Goal: Find specific page/section: Find specific page/section

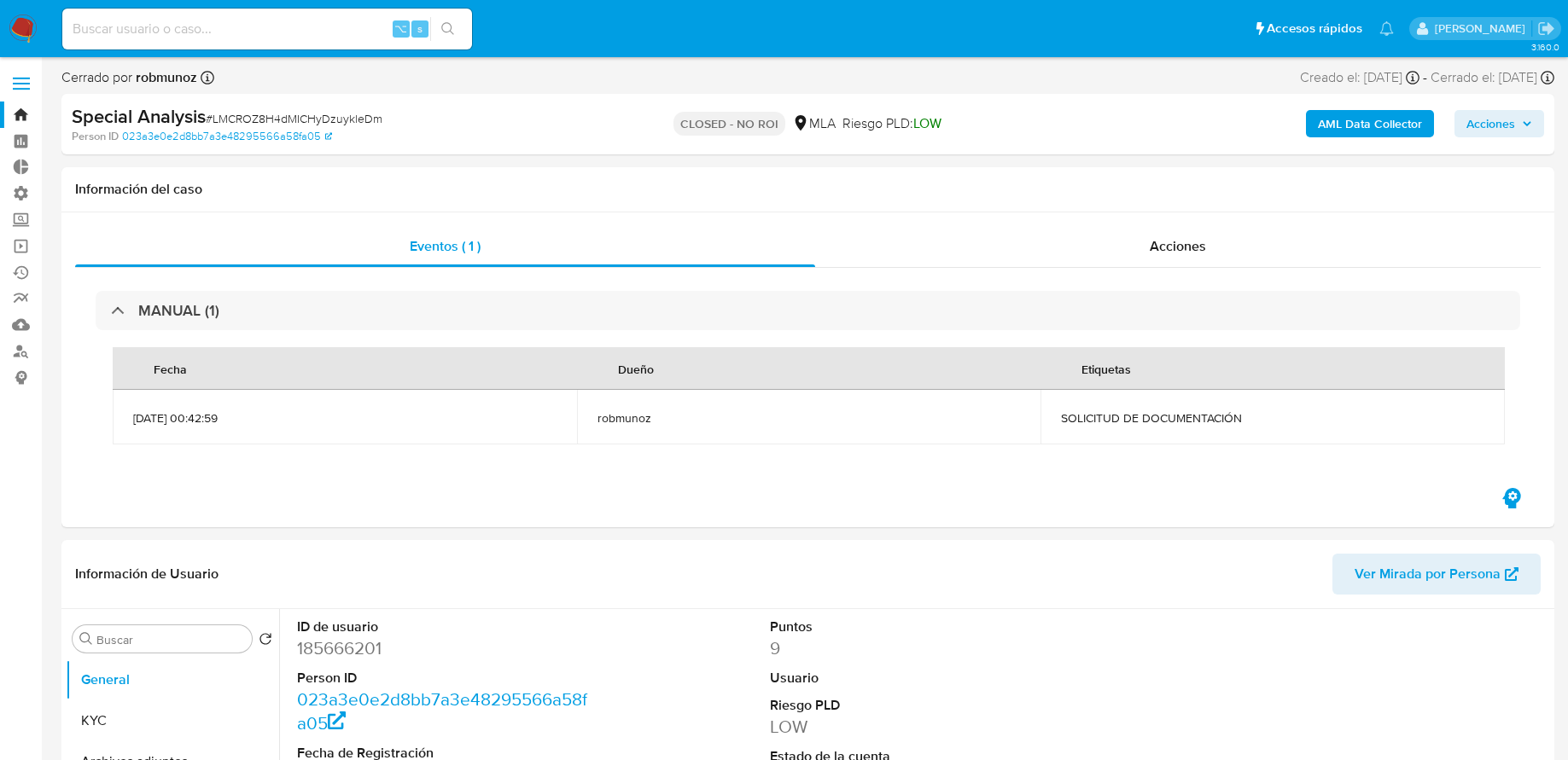
select select "10"
click at [3, 29] on nav "Pausado Ver notificaciones ⌥ s Accesos rápidos Presiona las siguientes teclas p…" at bounding box center [784, 29] width 1568 height 57
click at [15, 29] on img at bounding box center [23, 29] width 29 height 29
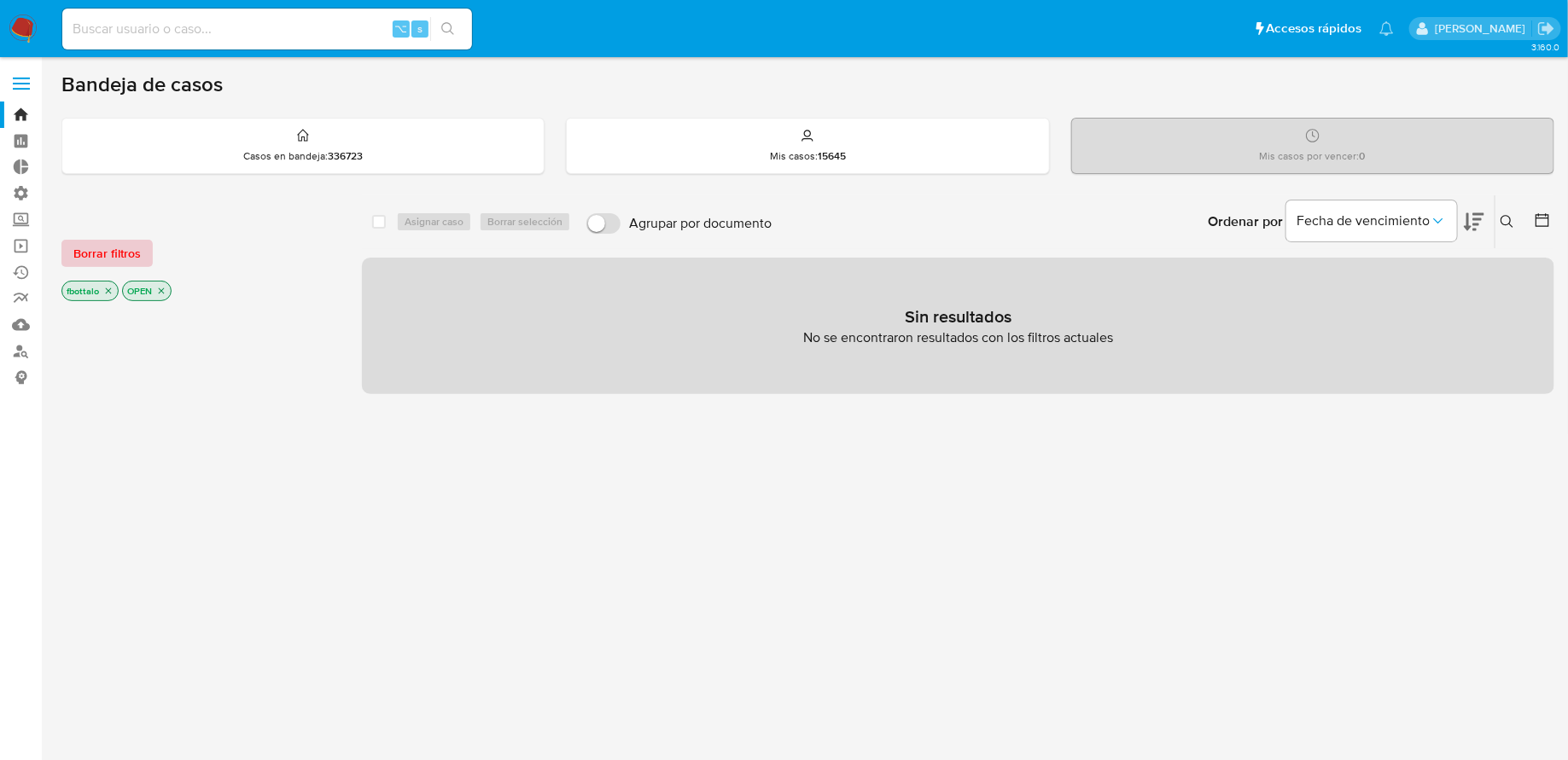
click at [127, 254] on span "Borrar filtros" at bounding box center [107, 253] width 68 height 24
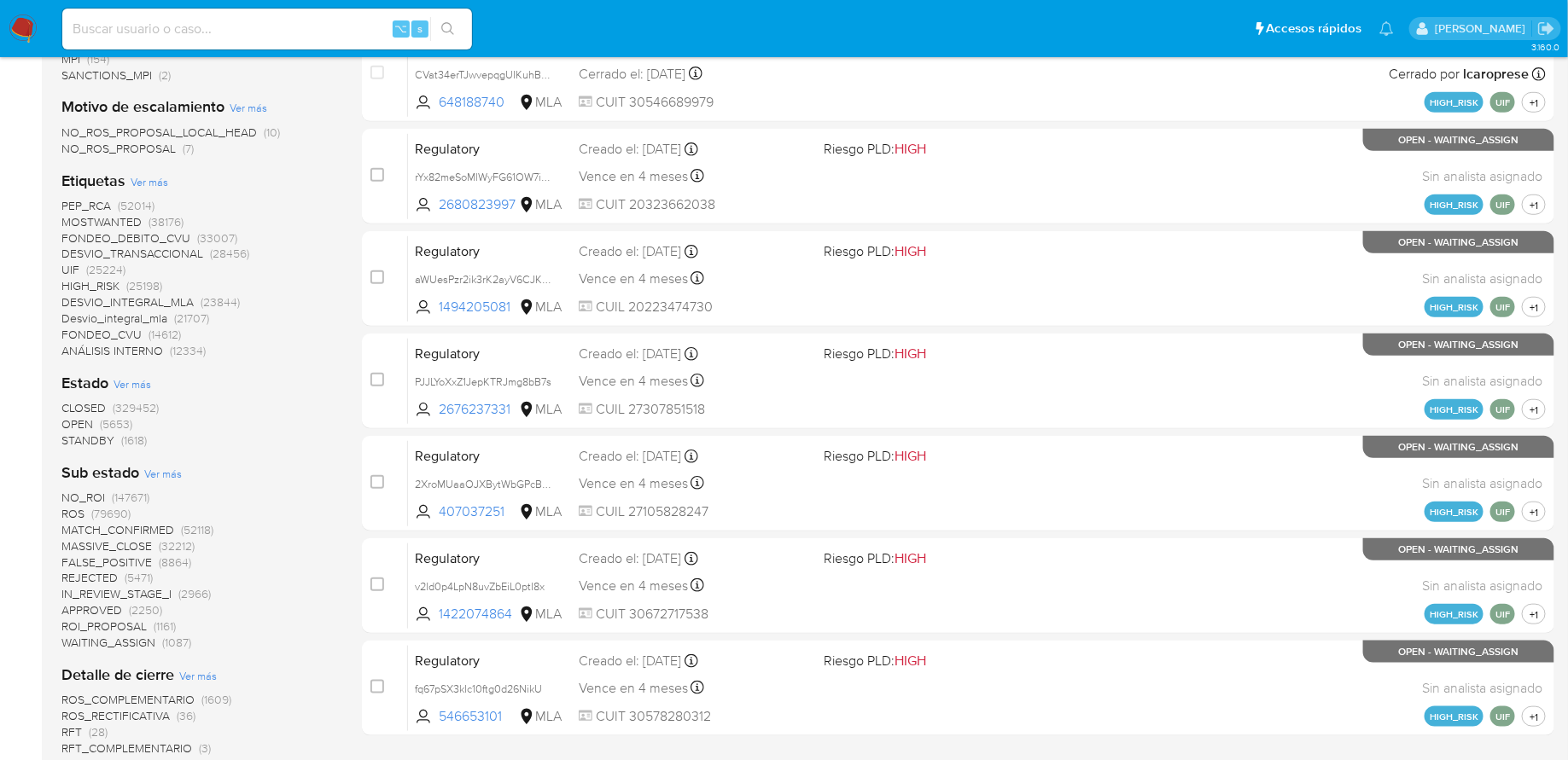
scroll to position [568, 0]
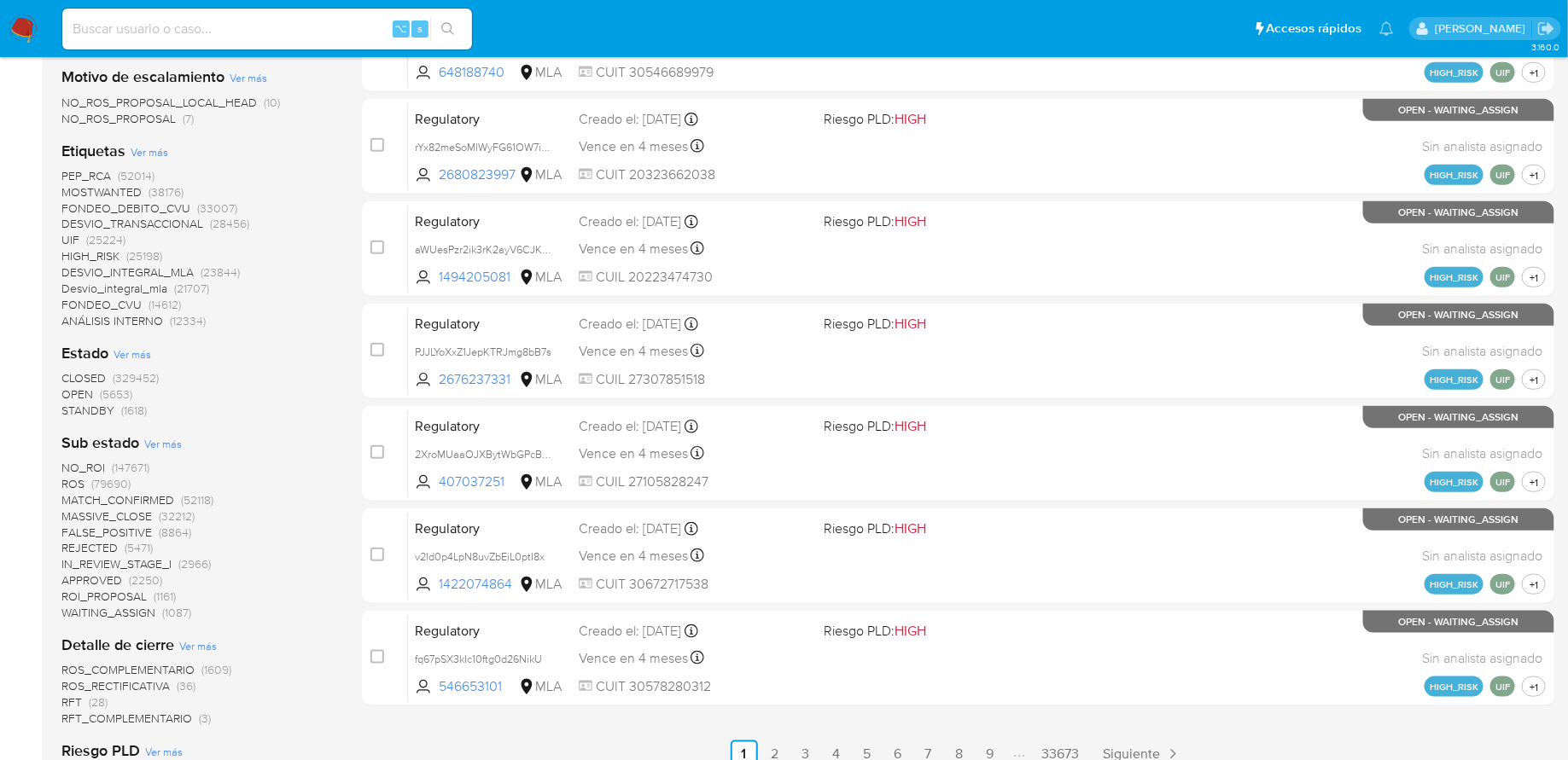
click at [159, 562] on span "IN_REVIEW_STAGE_I" at bounding box center [116, 564] width 110 height 17
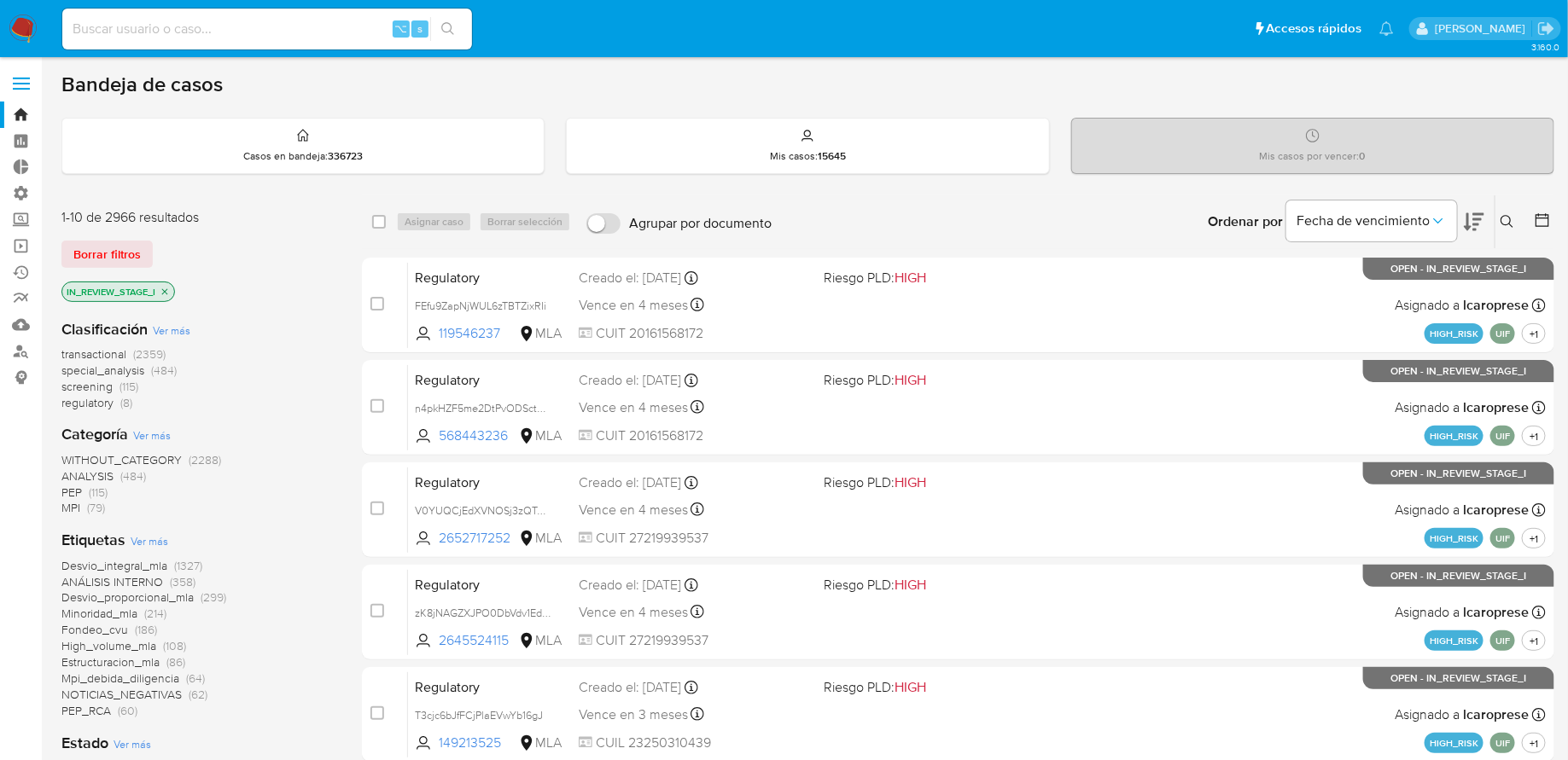
click at [1474, 215] on icon at bounding box center [1473, 221] width 21 height 21
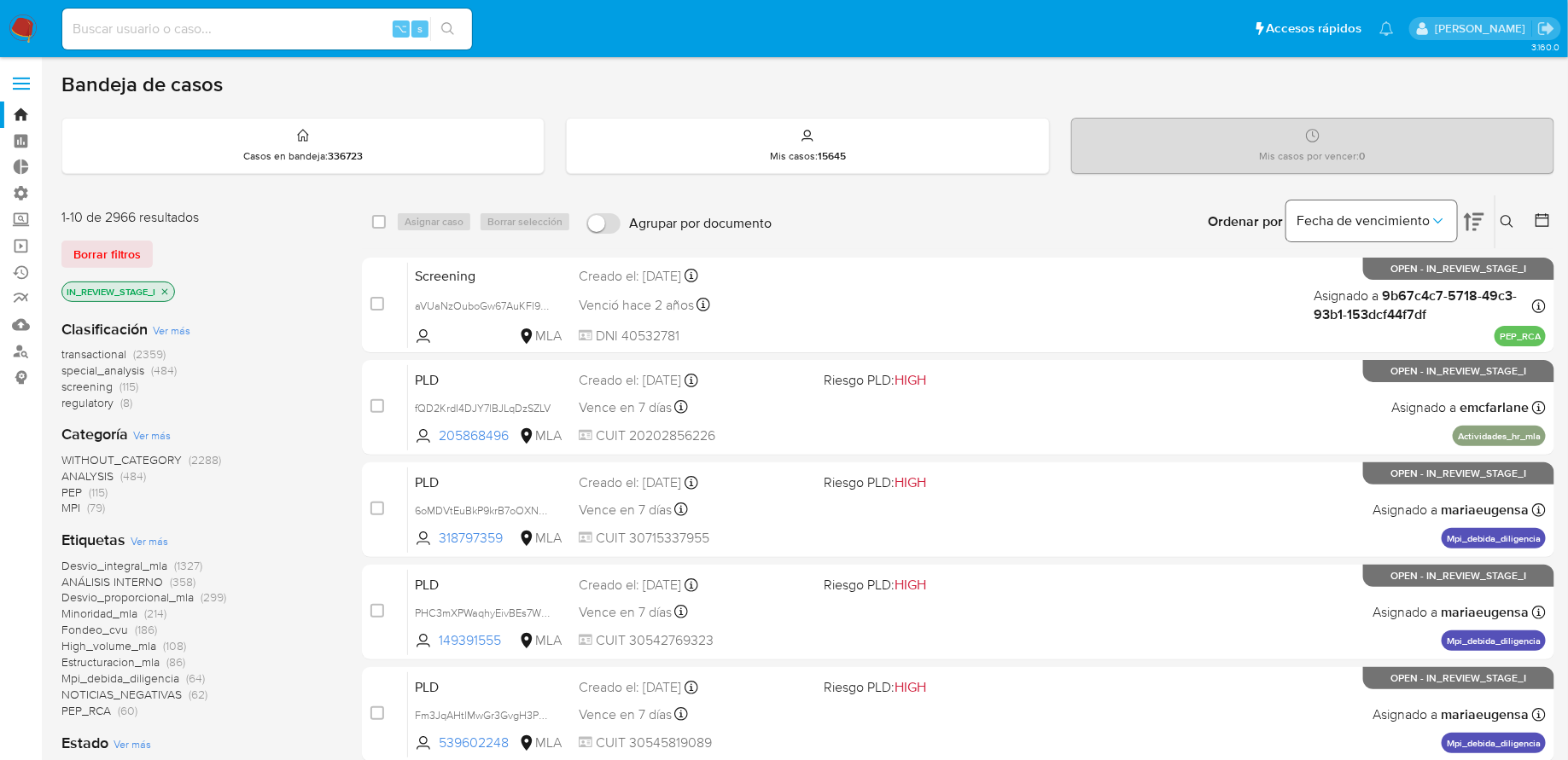
click at [1432, 221] on icon "Ordenar por" at bounding box center [1438, 220] width 17 height 17
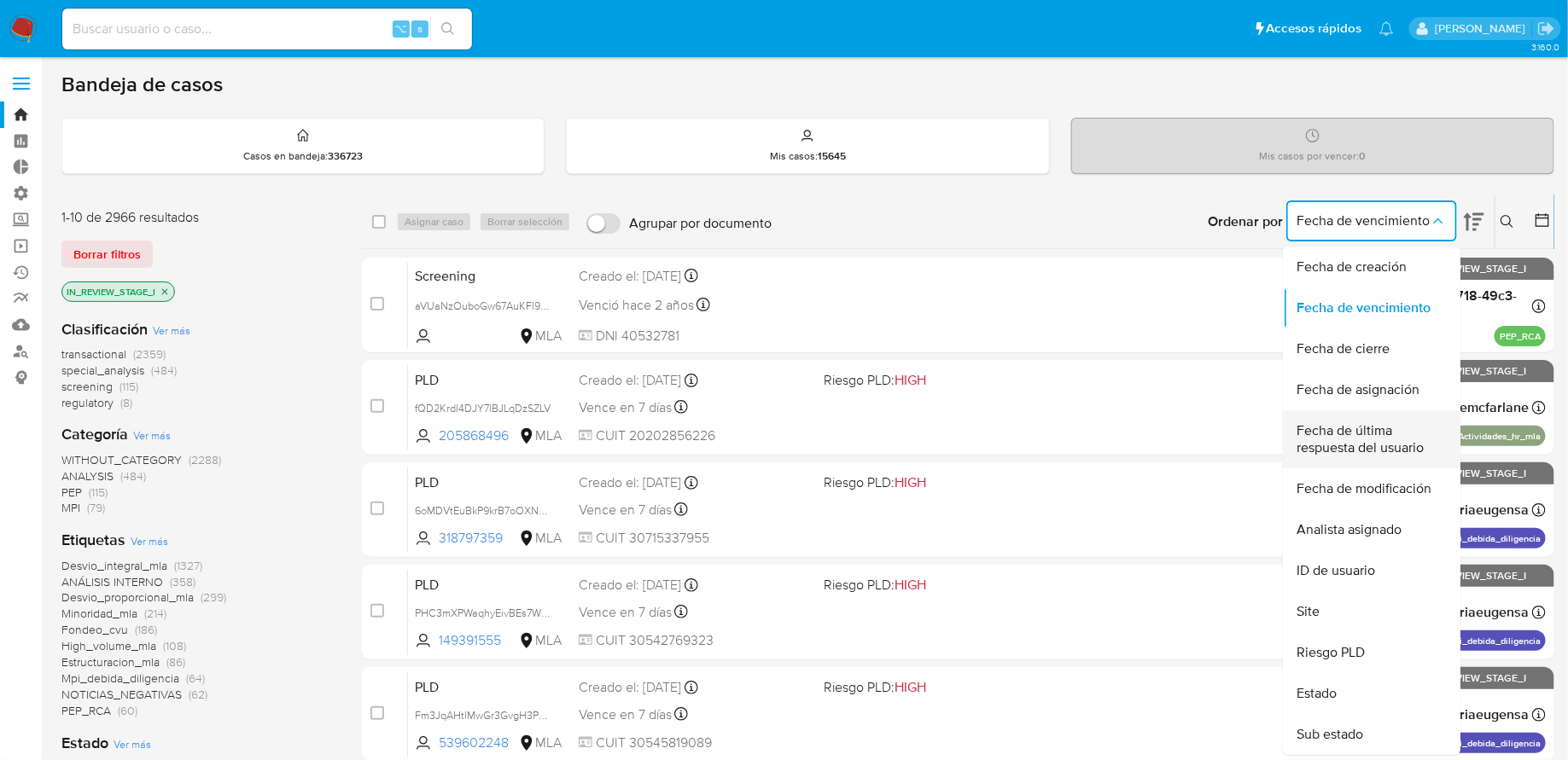
click at [1398, 450] on span "Fecha de última respuesta del usuario" at bounding box center [1366, 440] width 140 height 34
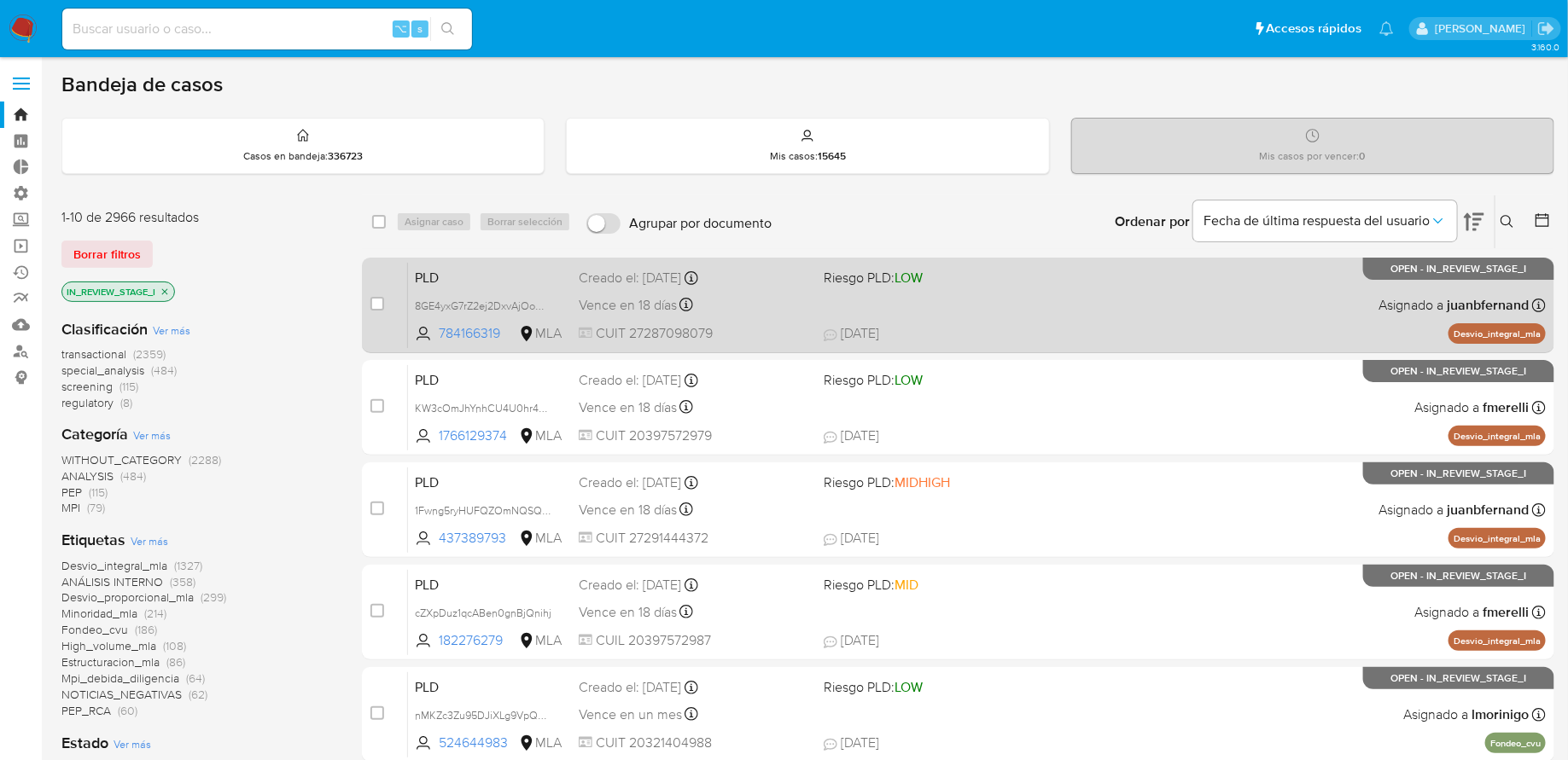
click at [1141, 316] on div "PLD 8GE4yxG7rZ2ej2DxvAjOom8z 784166319 MLA Riesgo PLD: LOW Creado el: 12/07/202…" at bounding box center [976, 305] width 1137 height 87
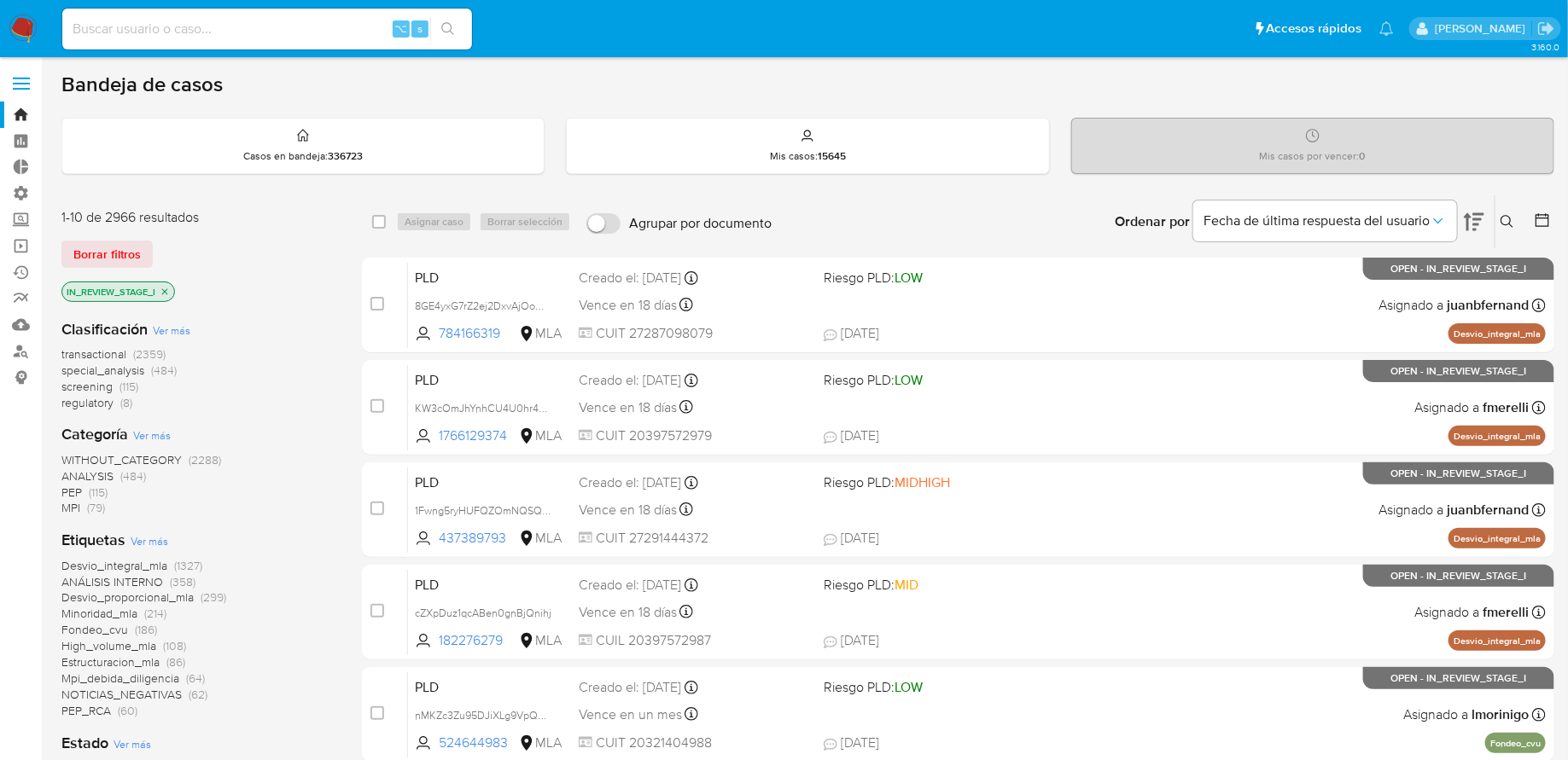
click at [1479, 225] on icon at bounding box center [1473, 221] width 21 height 21
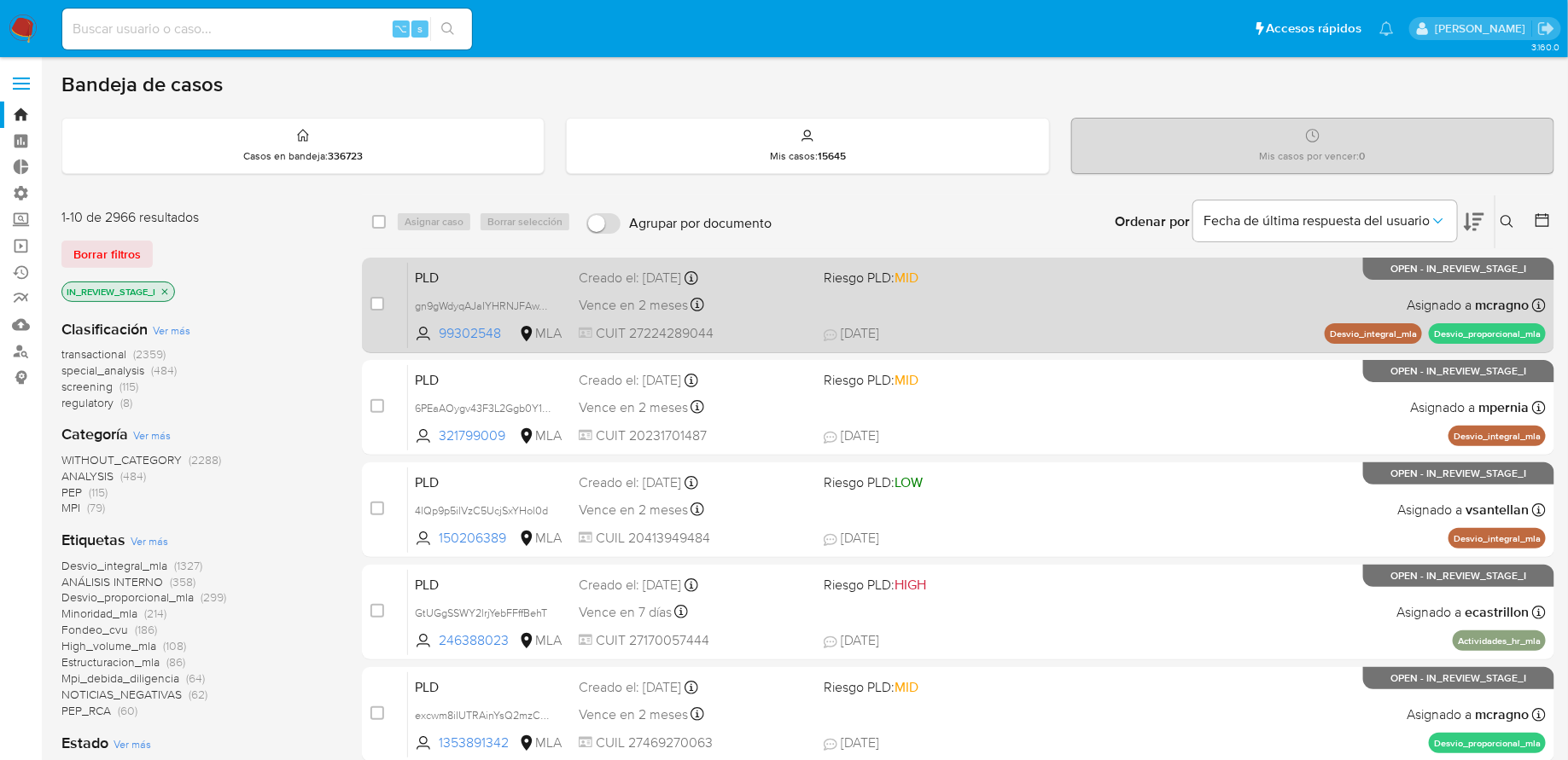
click at [1061, 321] on div "PLD gn9gWdyqAJaIYHRNJFAwYNPQ 99302548 MLA Riesgo PLD: MID Creado el: 12/09/2025…" at bounding box center [976, 305] width 1137 height 87
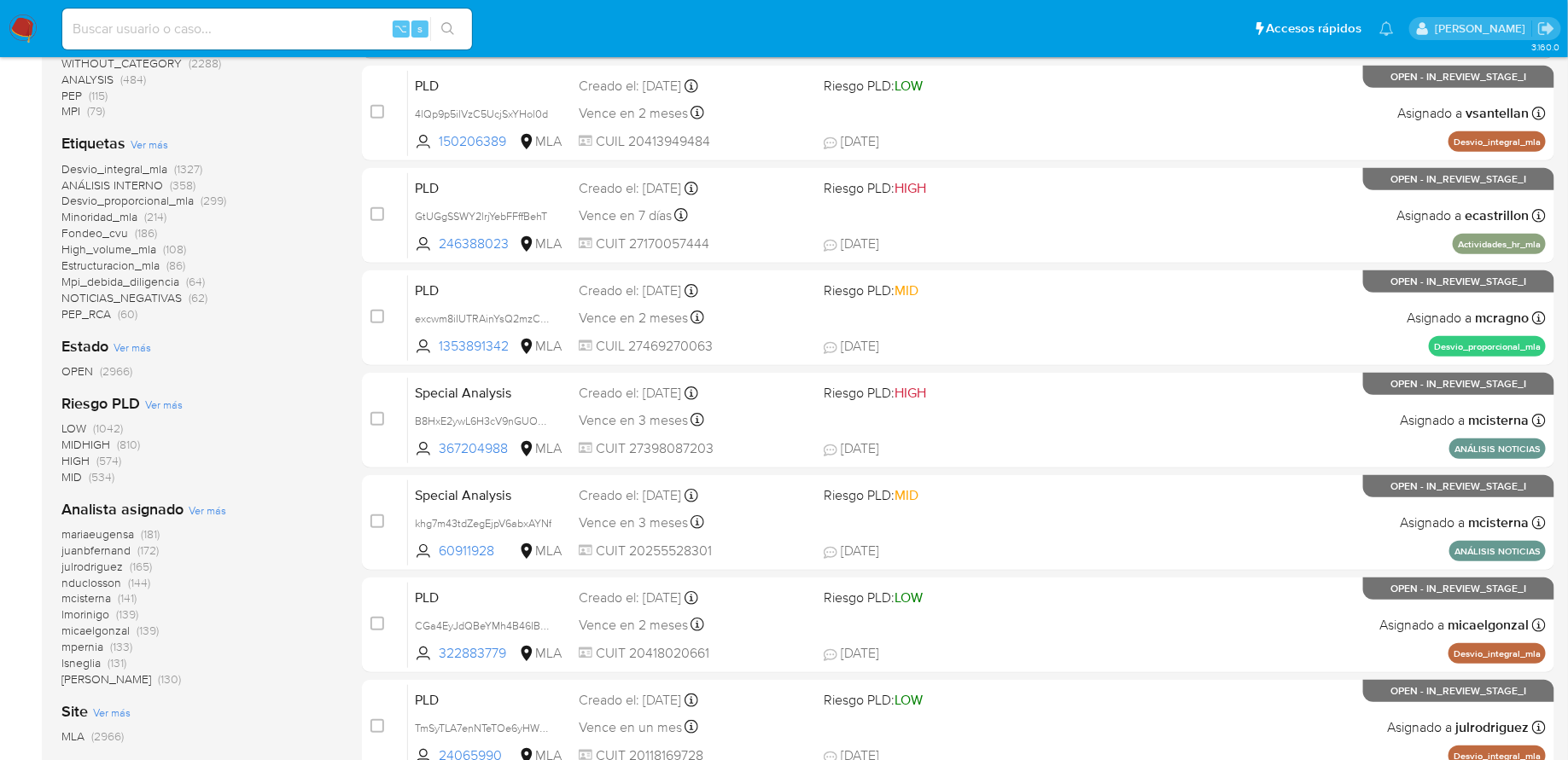
scroll to position [646, 0]
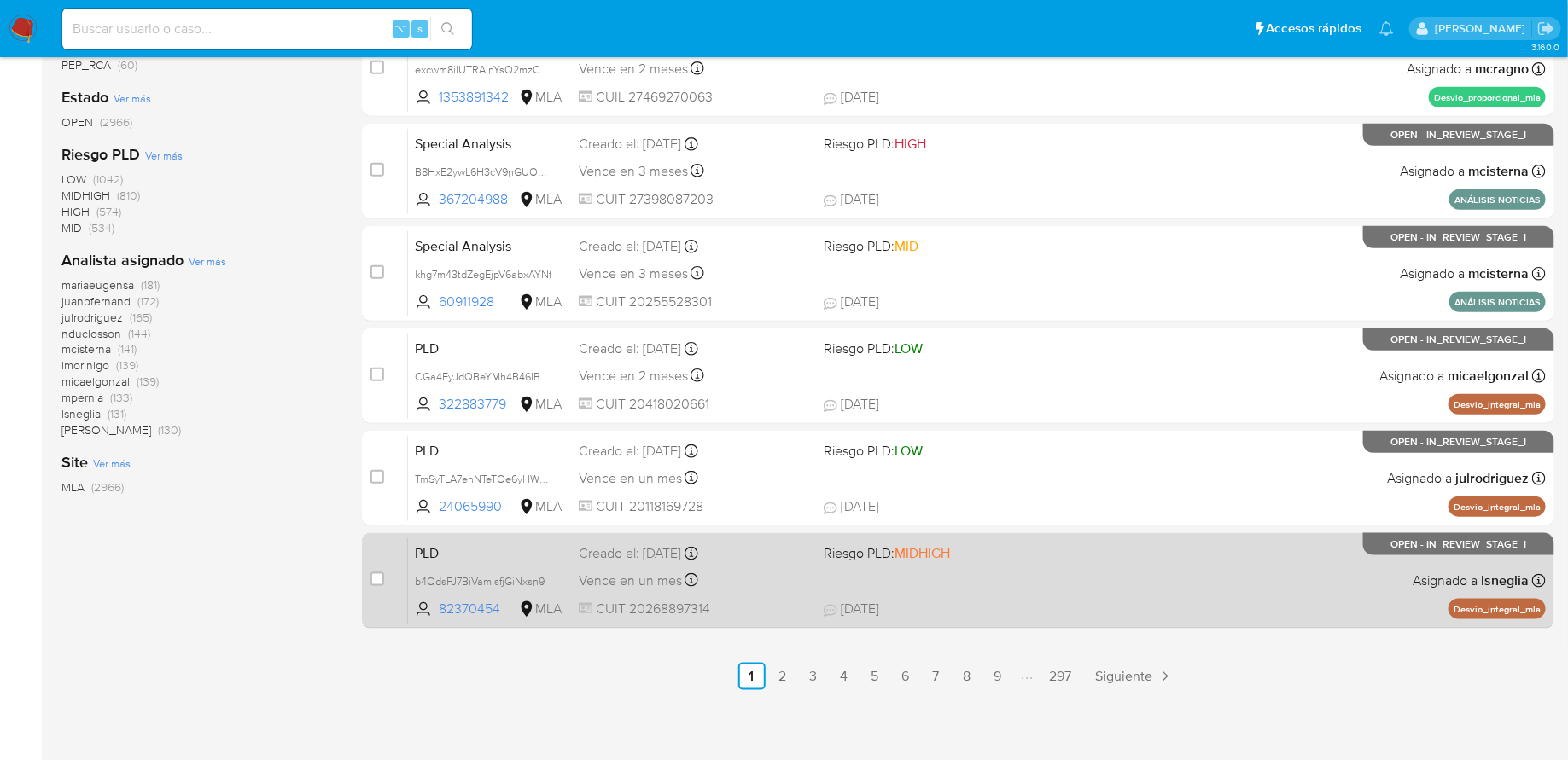
click at [1050, 543] on span "Riesgo PLD: MIDHIGH" at bounding box center [938, 552] width 231 height 22
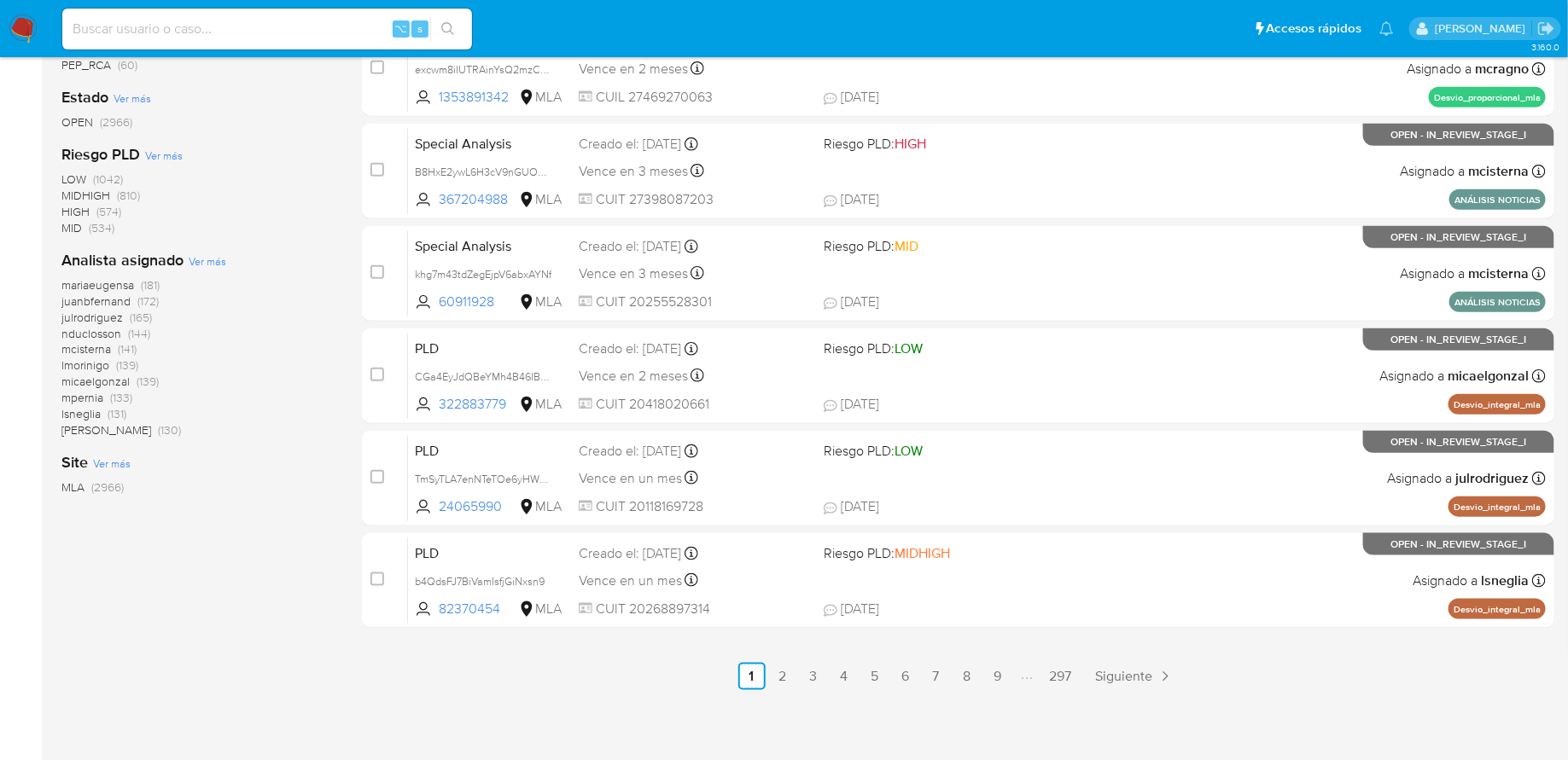
scroll to position [0, 0]
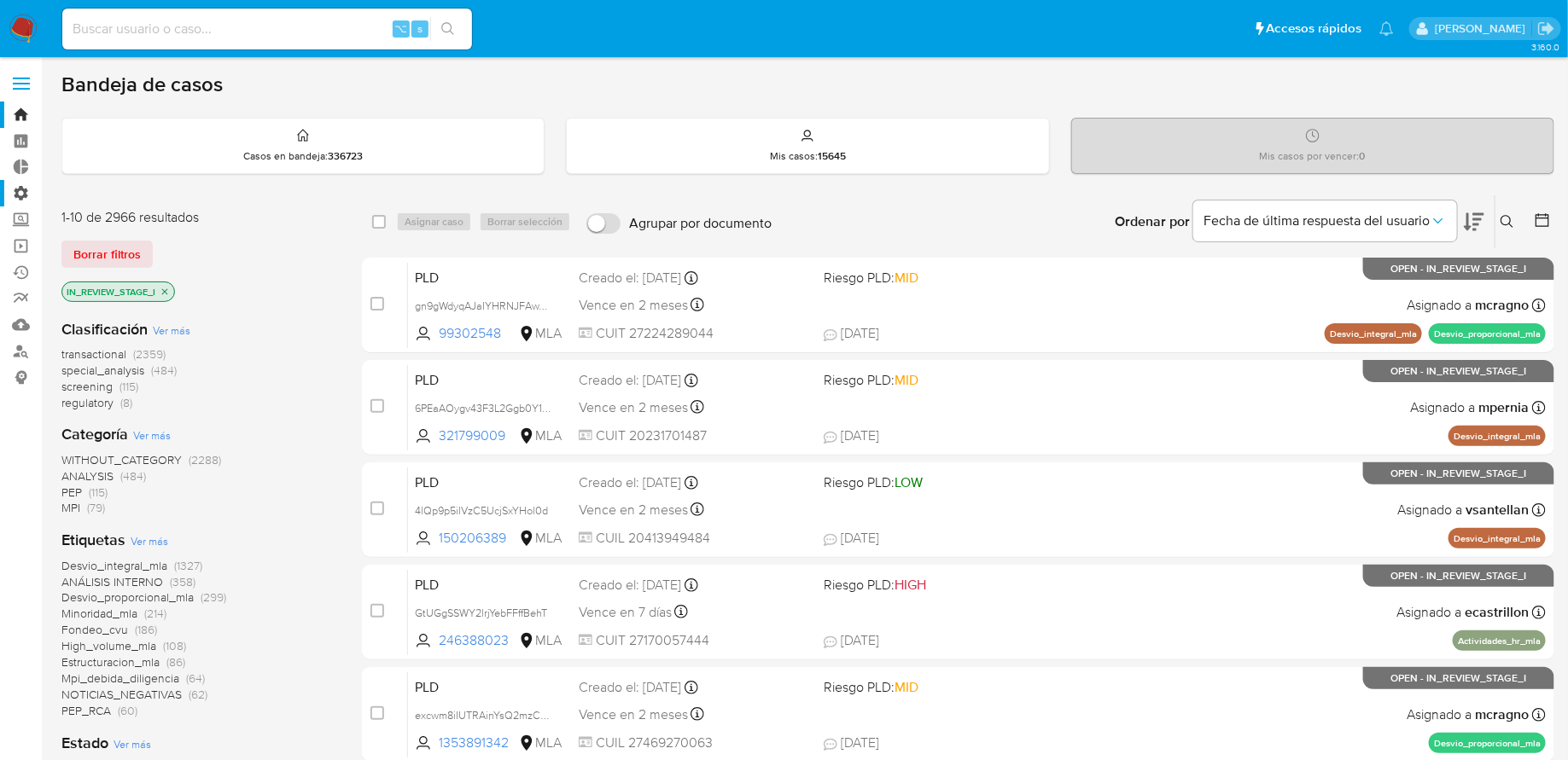
click at [22, 194] on label "Administración" at bounding box center [102, 194] width 203 height 27
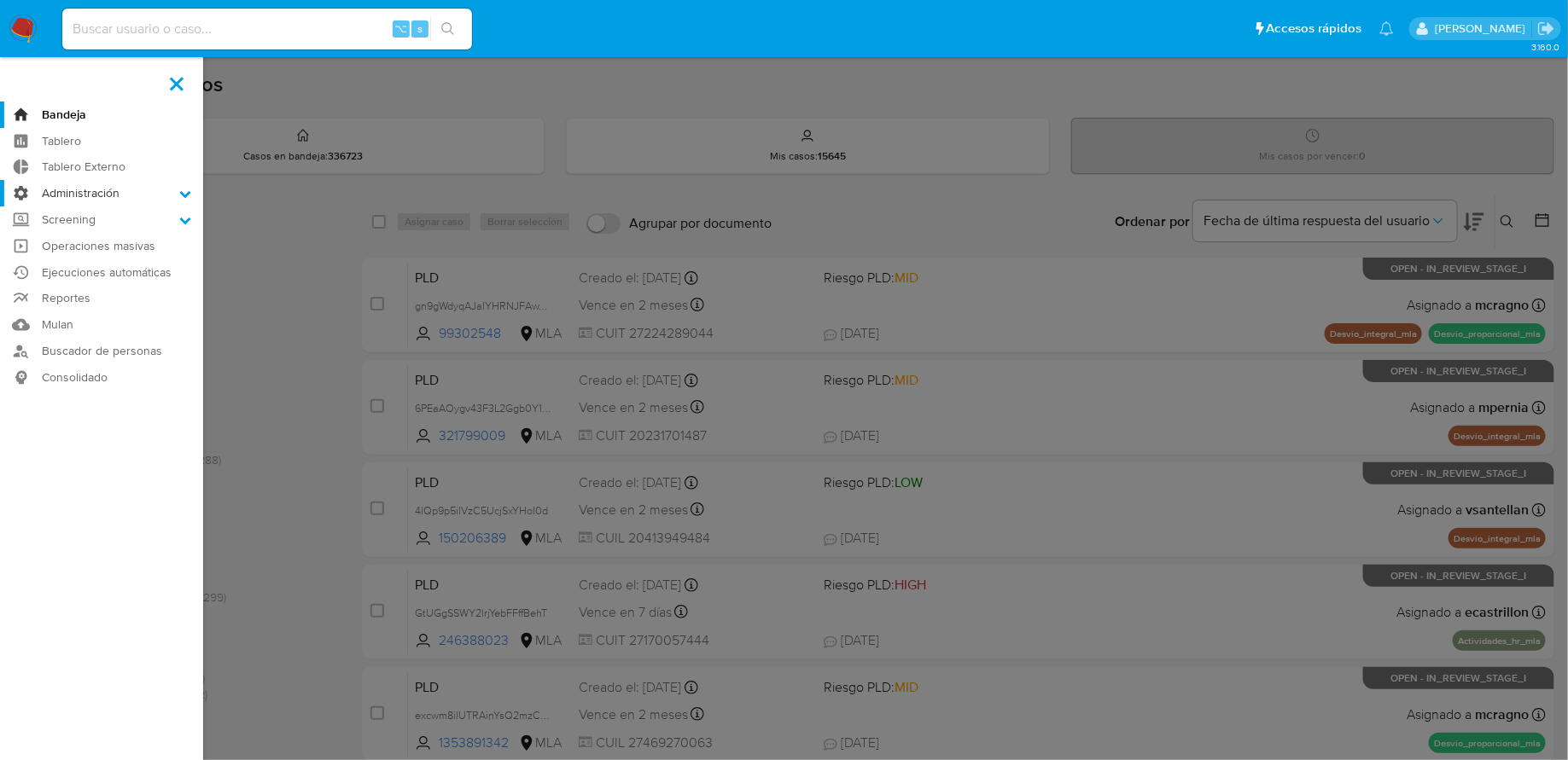
click at [0, 0] on input "Administración" at bounding box center [0, 0] width 0 height 0
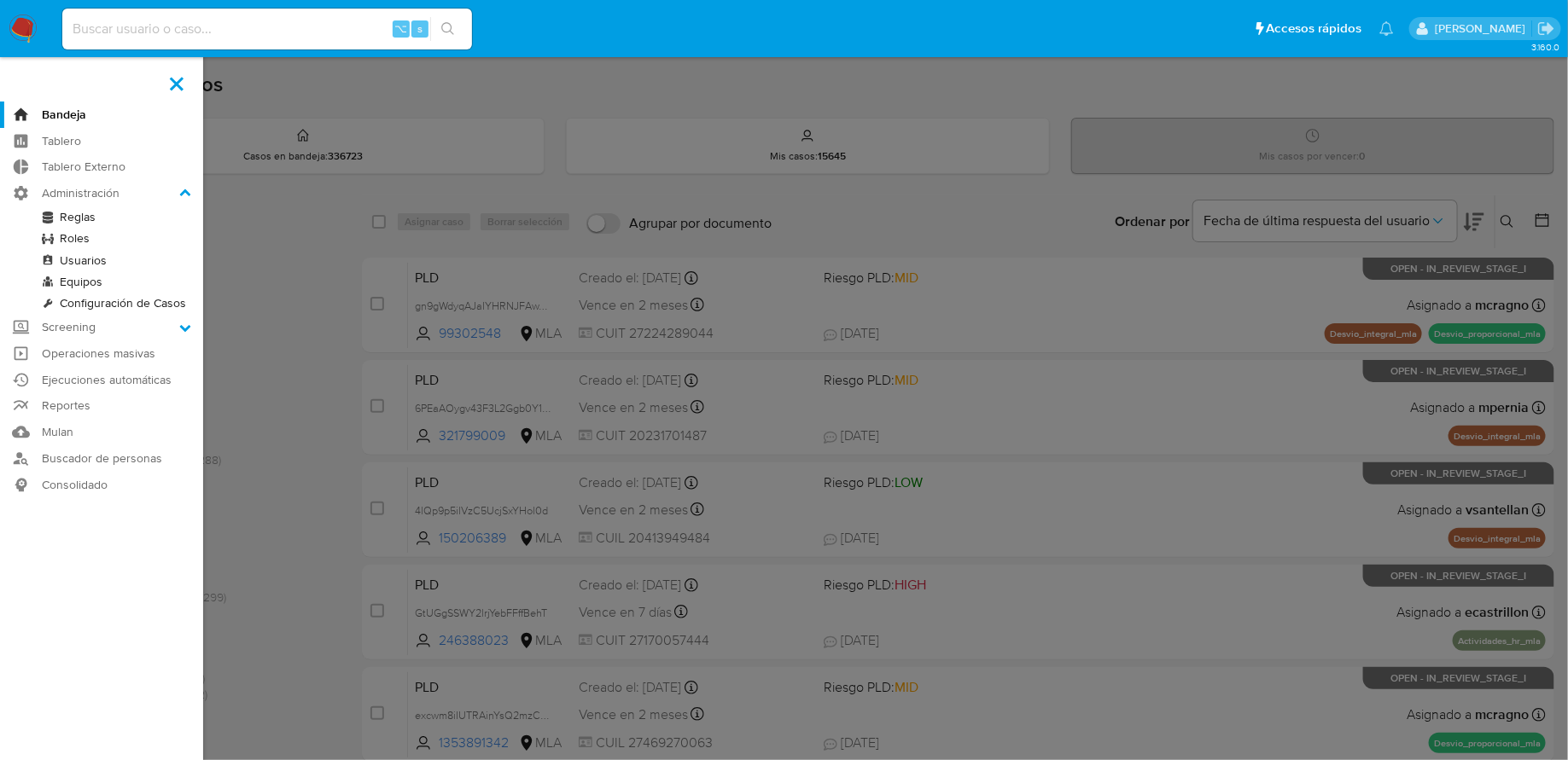
click at [86, 220] on link "Reglas" at bounding box center [102, 218] width 203 height 21
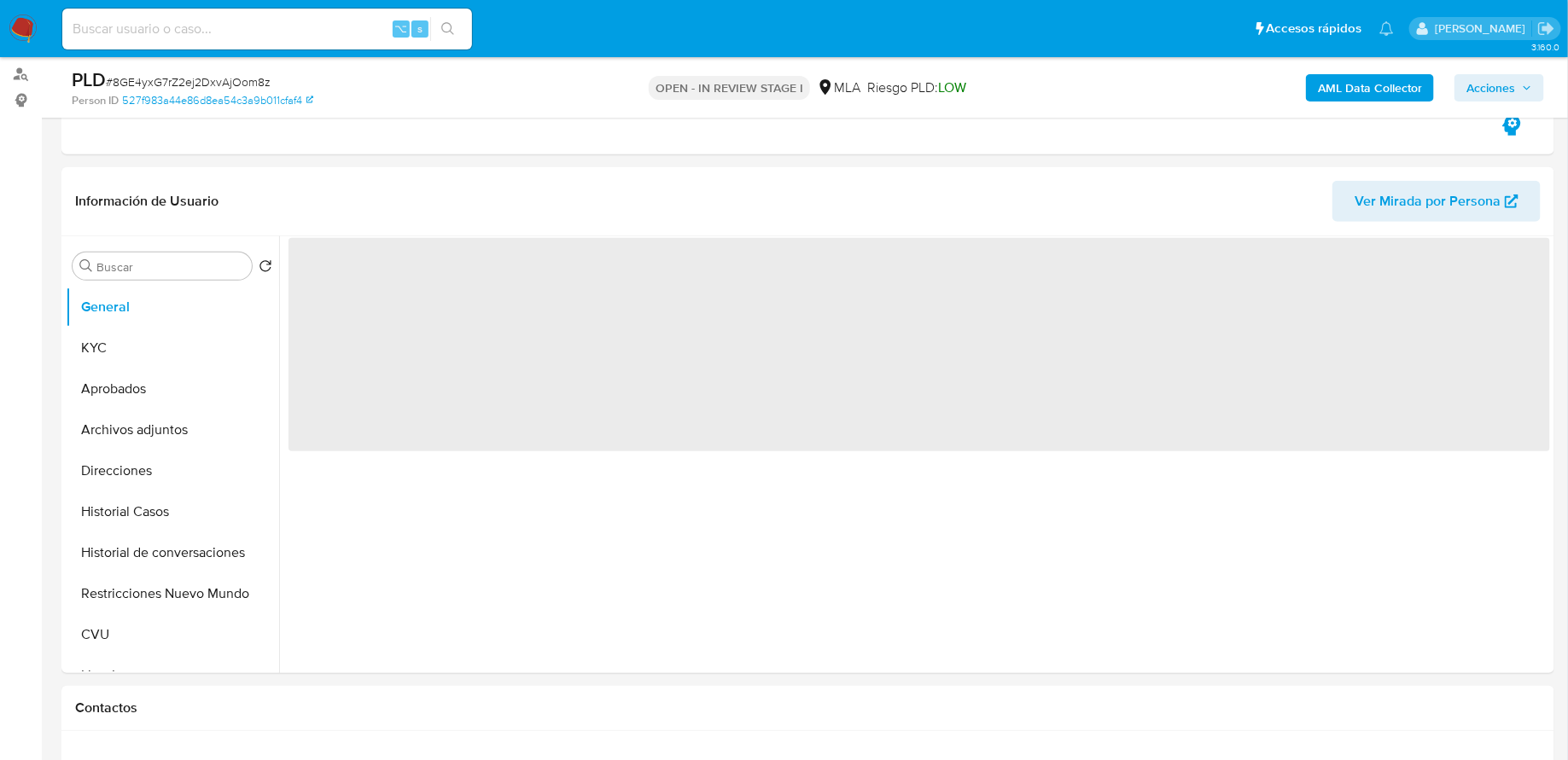
scroll to position [412, 0]
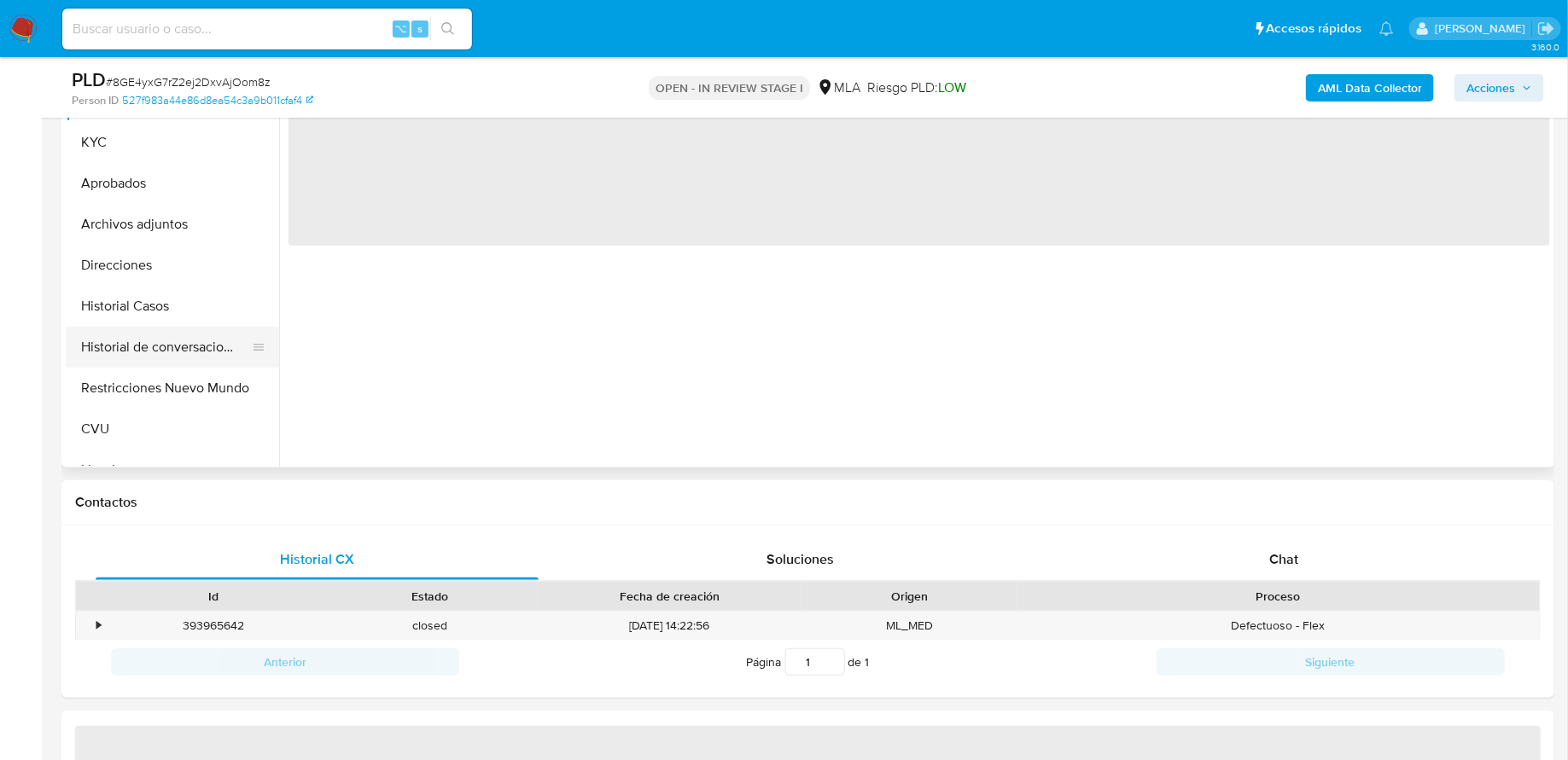
select select "10"
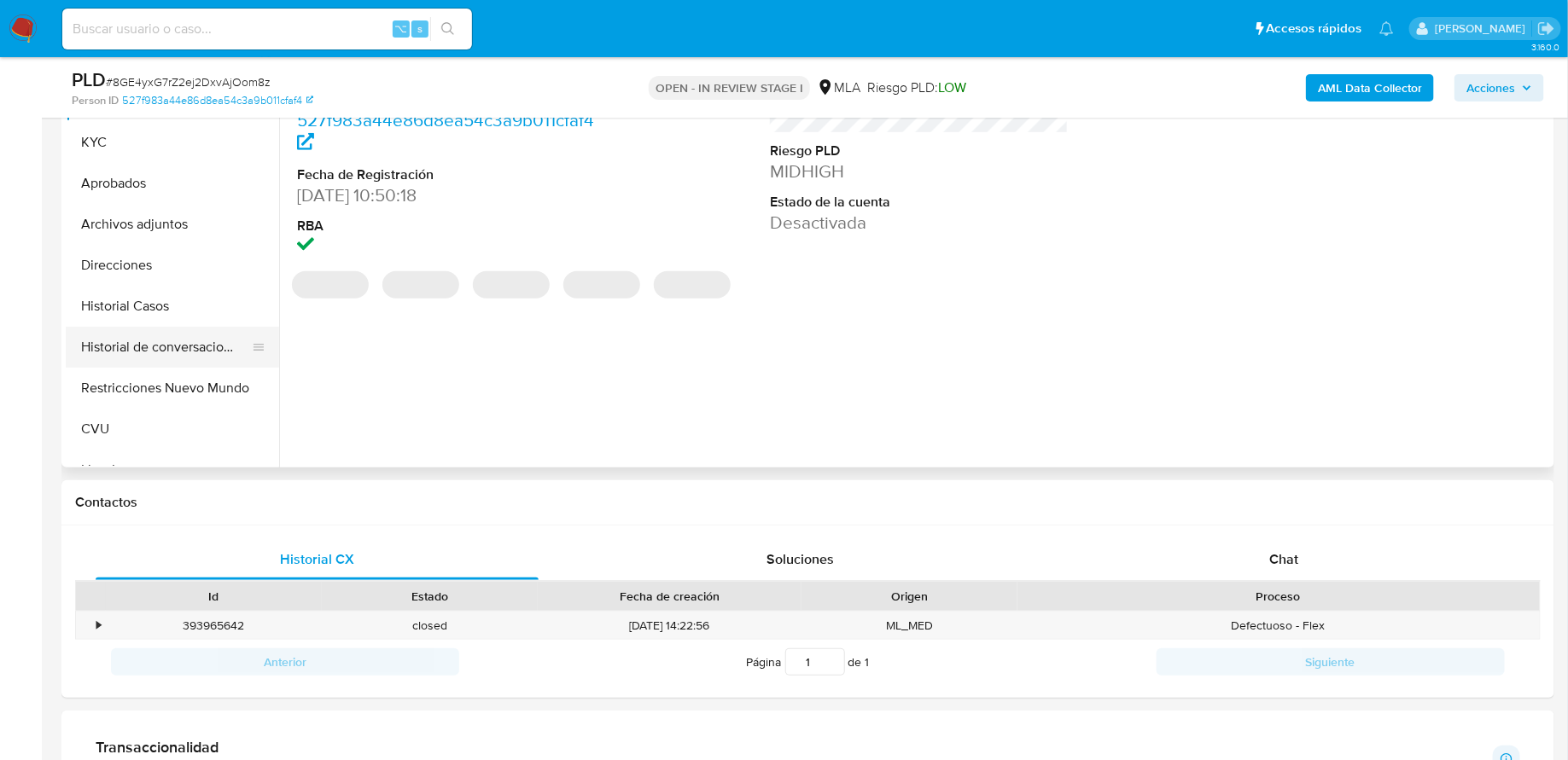
click at [142, 348] on button "Historial de conversaciones" at bounding box center [166, 347] width 200 height 41
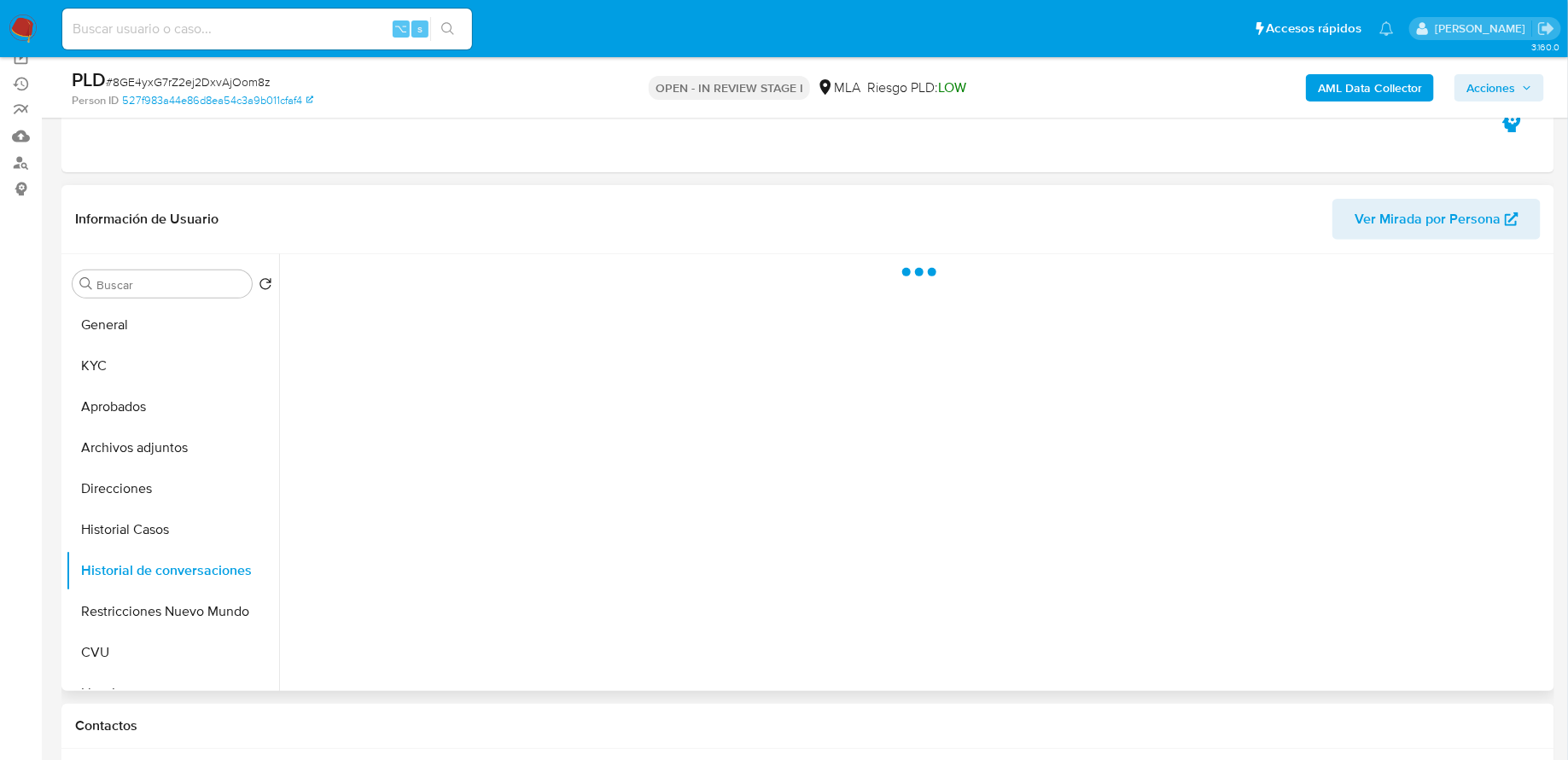
scroll to position [205, 0]
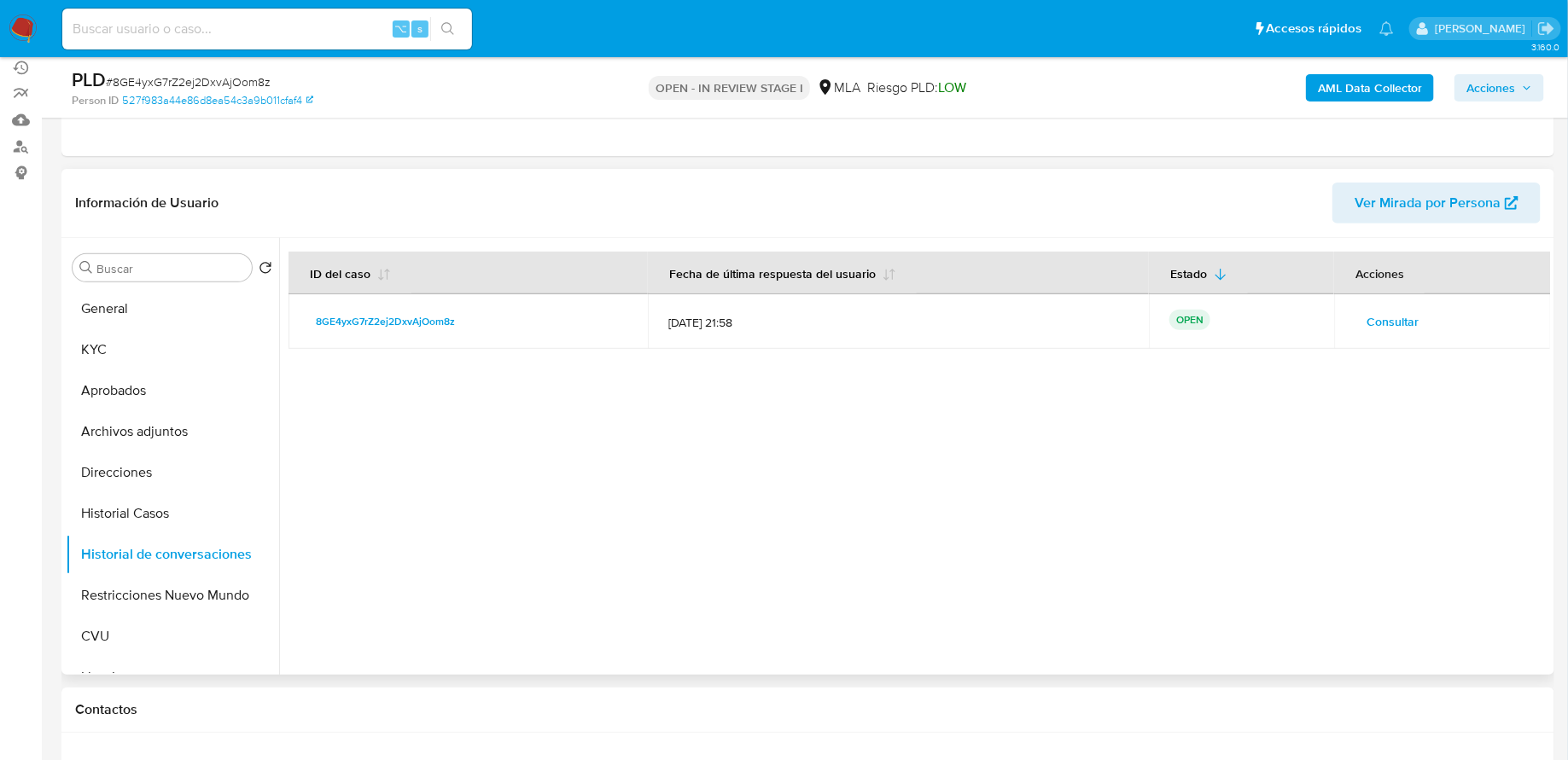
click at [1373, 321] on span "Consultar" at bounding box center [1392, 321] width 52 height 24
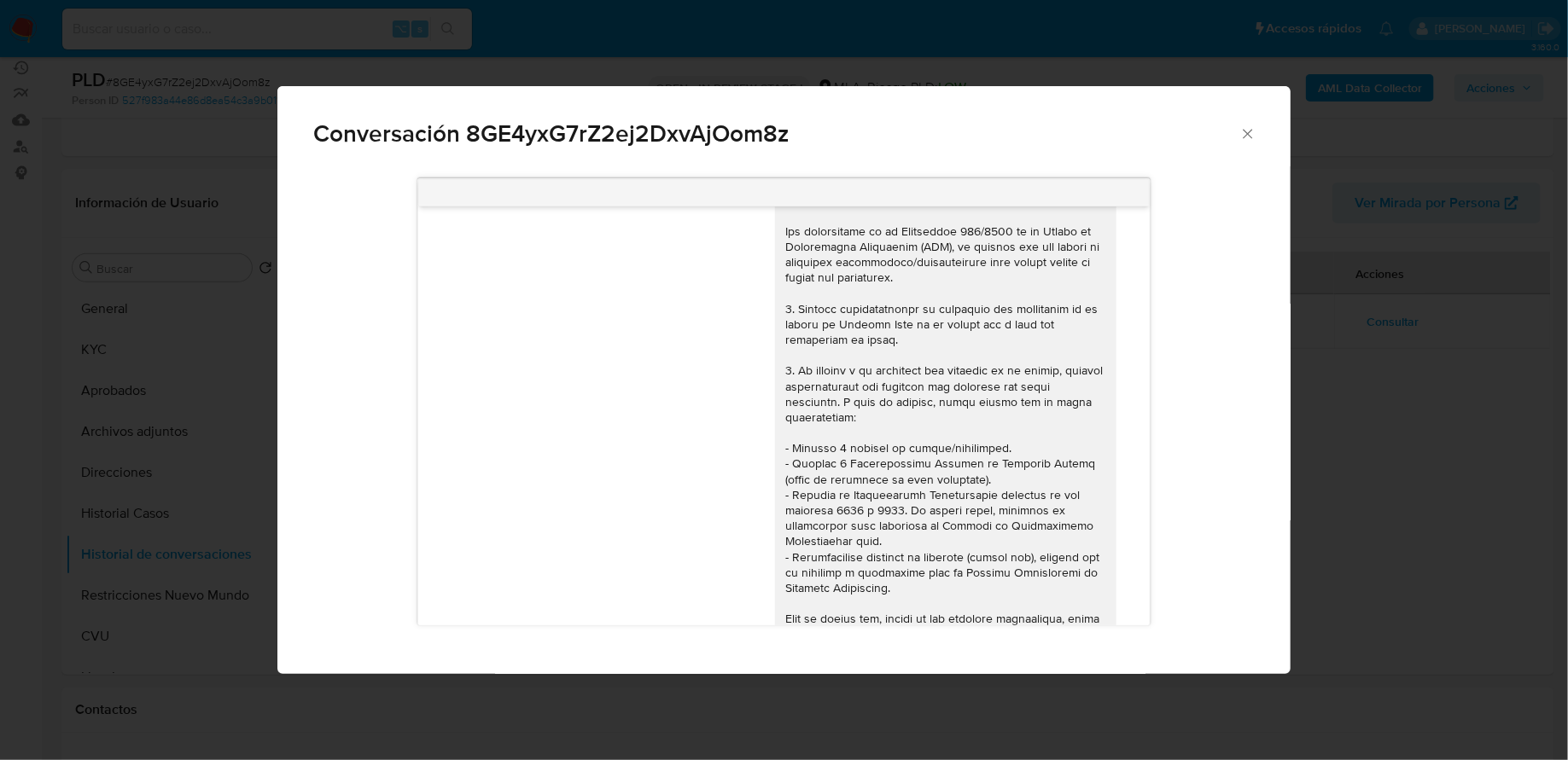
scroll to position [0, 0]
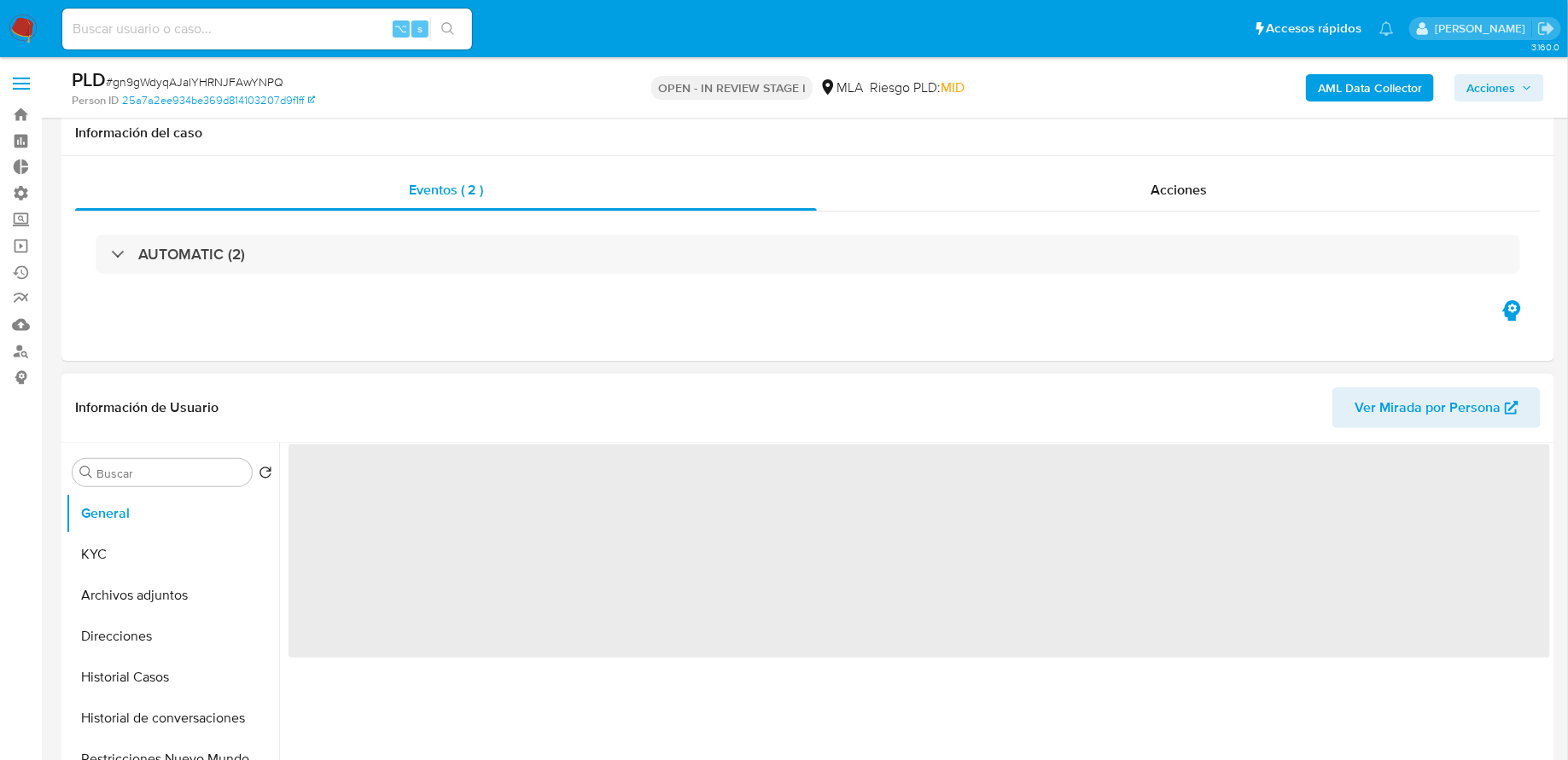
scroll to position [373, 0]
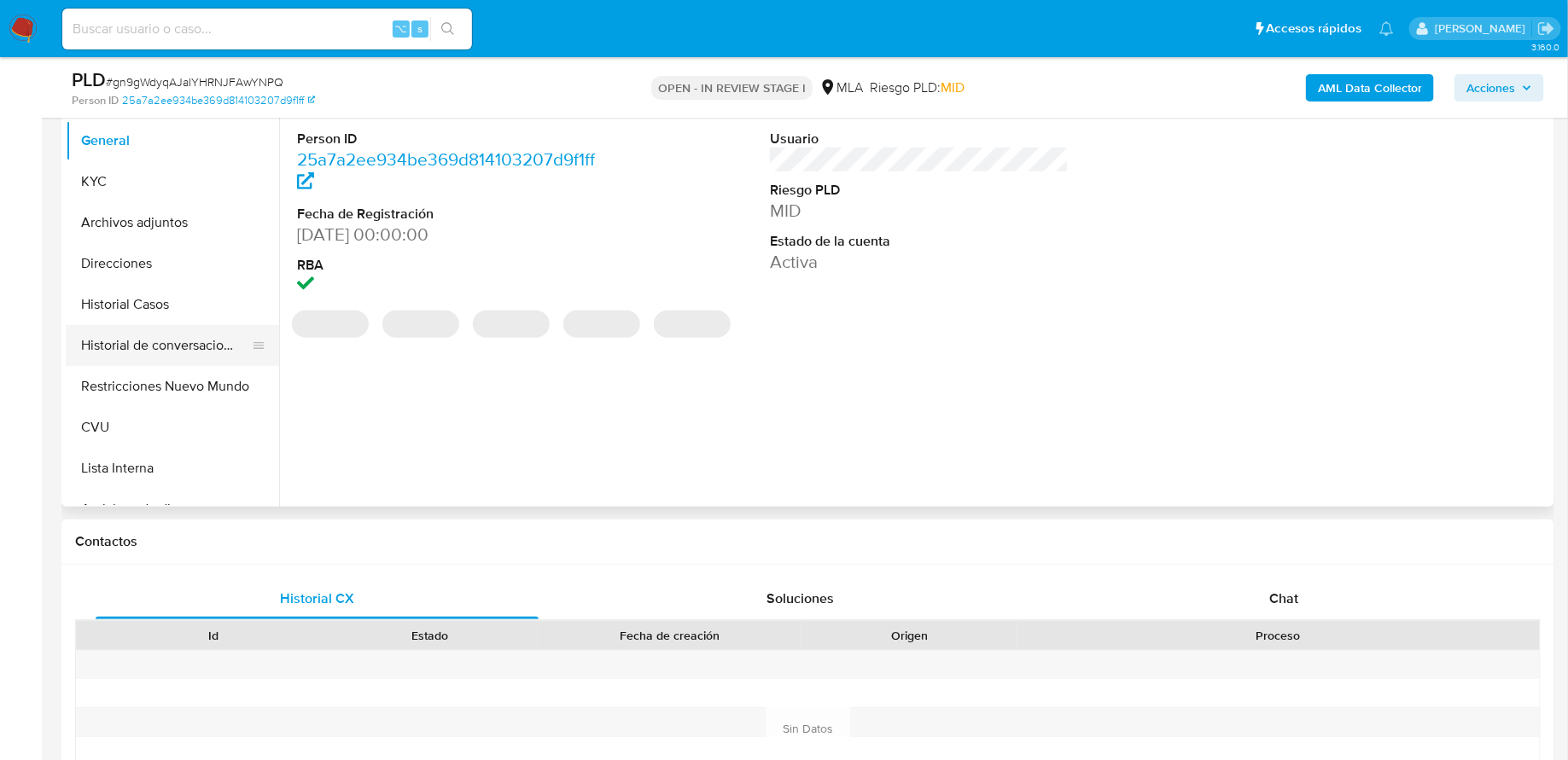
select select "10"
click at [154, 330] on button "Historial de conversaciones" at bounding box center [166, 346] width 200 height 41
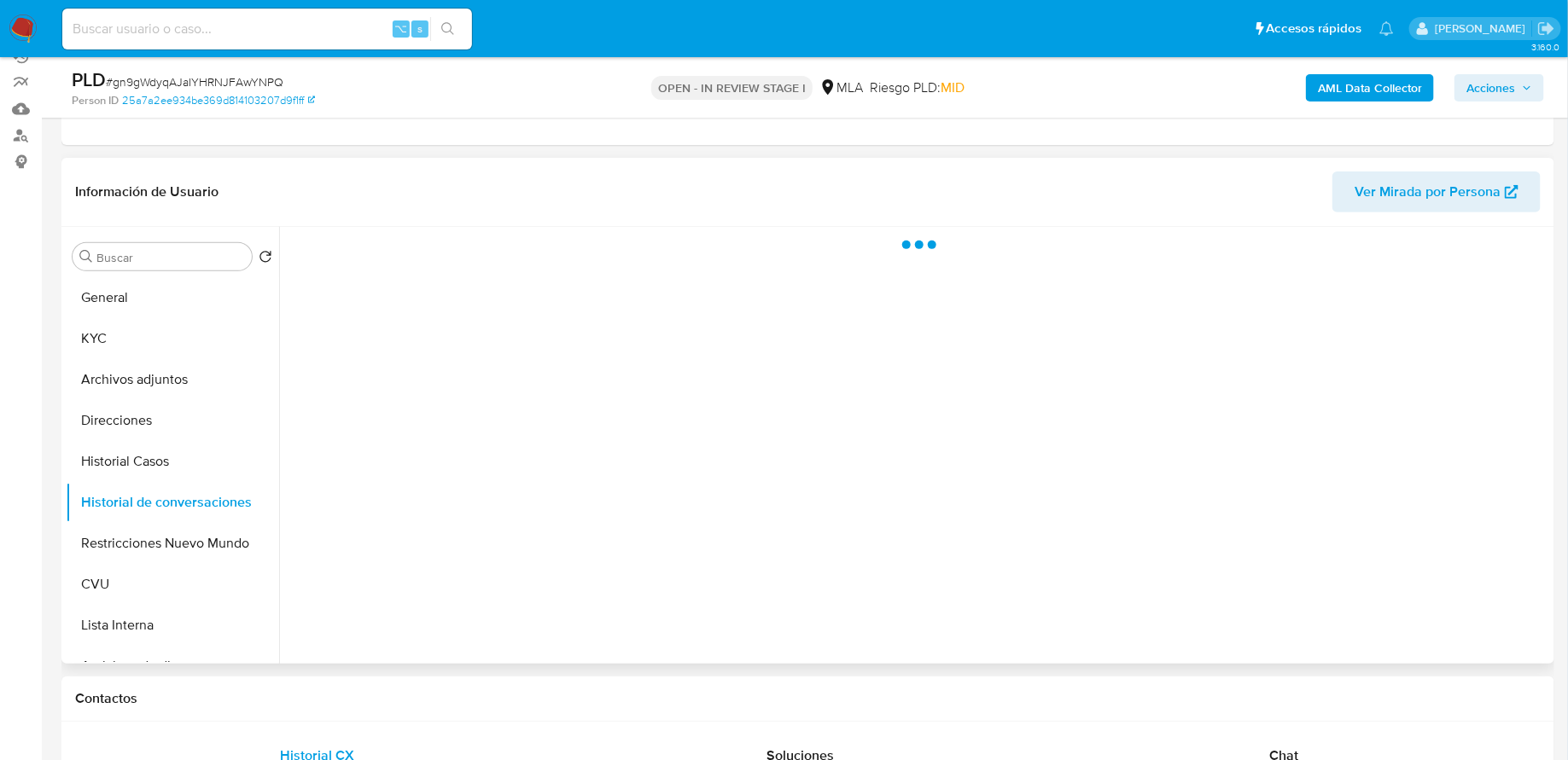
scroll to position [211, 0]
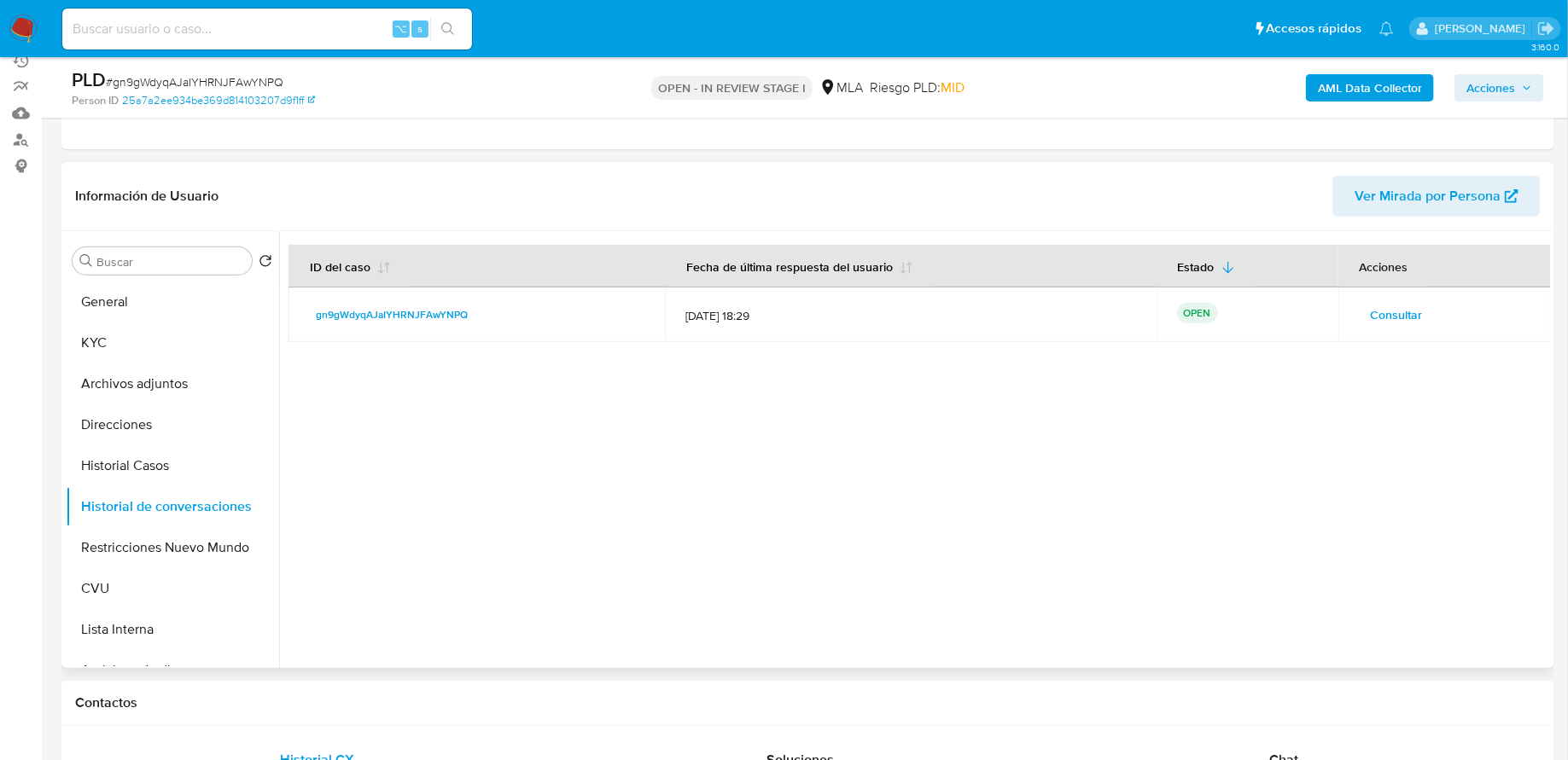
click at [1382, 315] on span "Consultar" at bounding box center [1397, 315] width 52 height 24
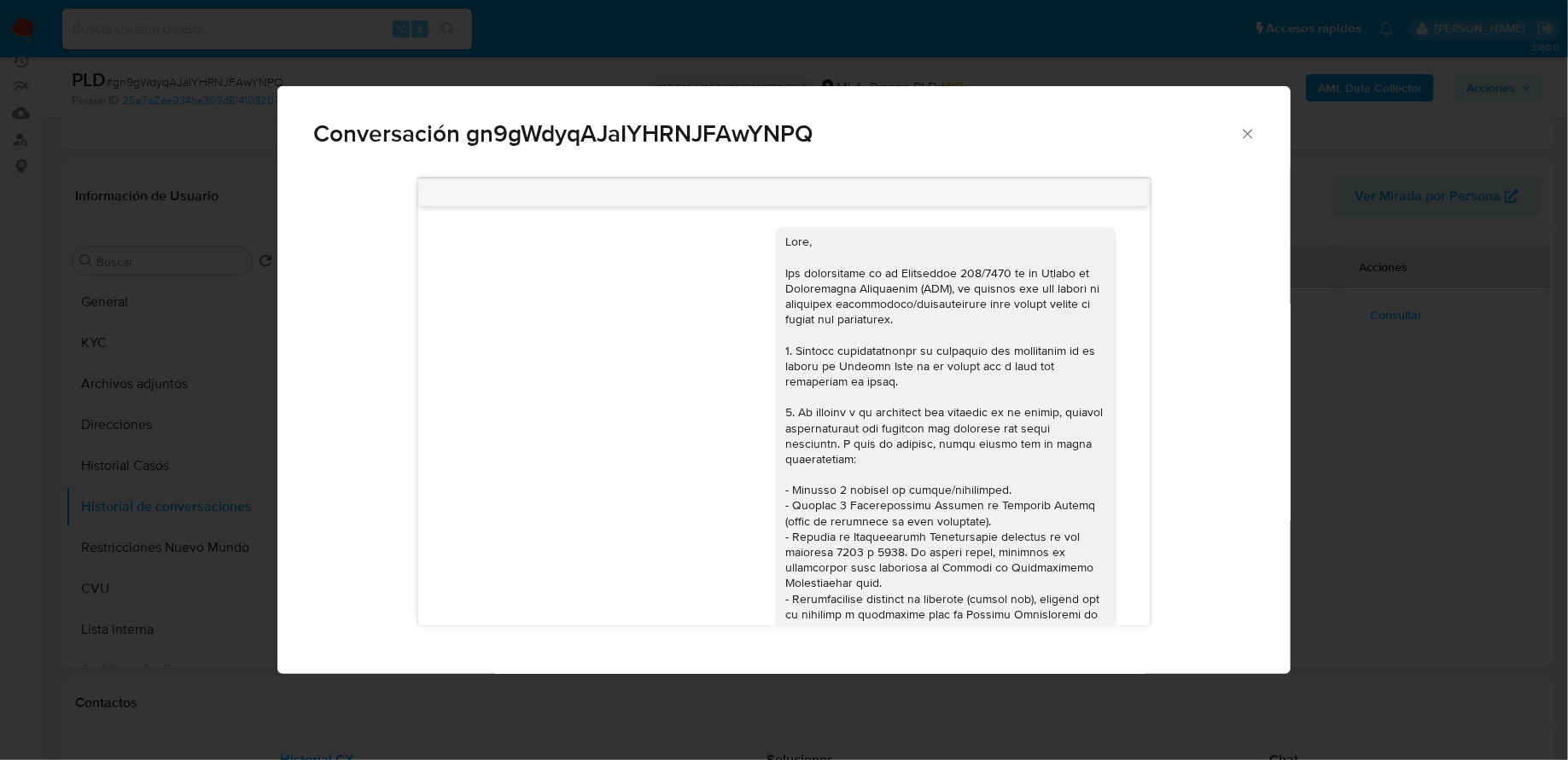
scroll to position [1384, 0]
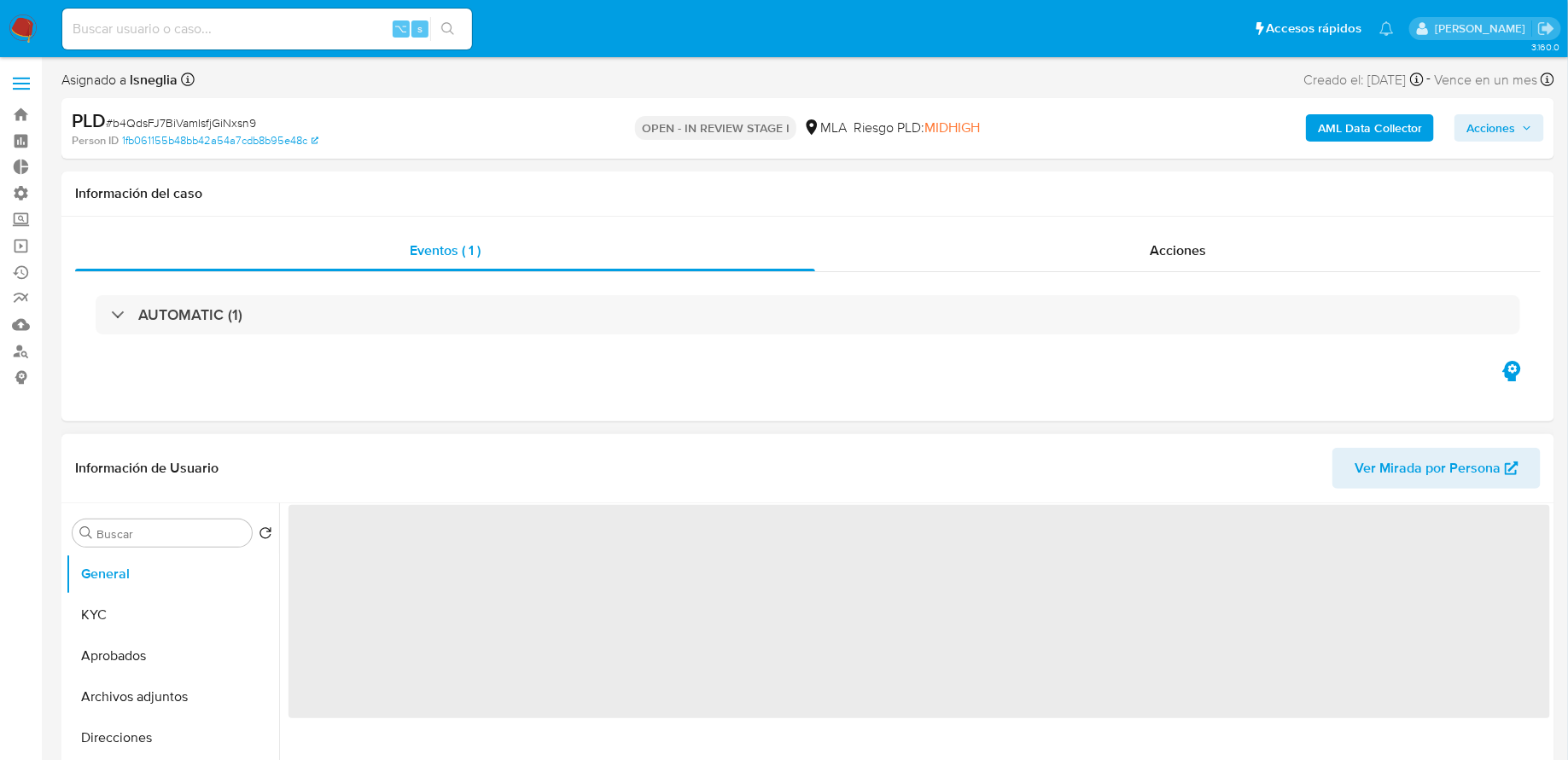
scroll to position [325, 0]
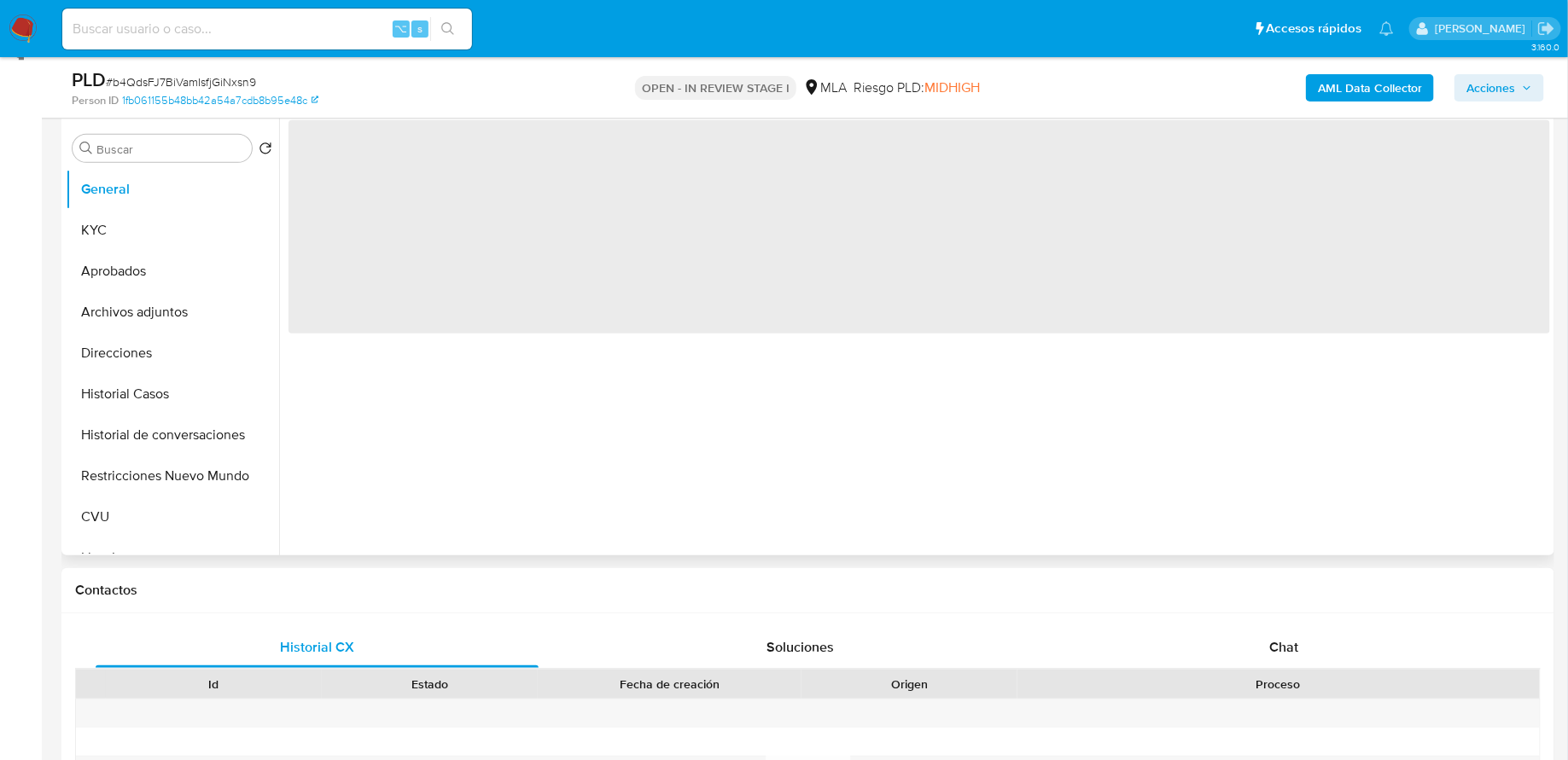
select select "10"
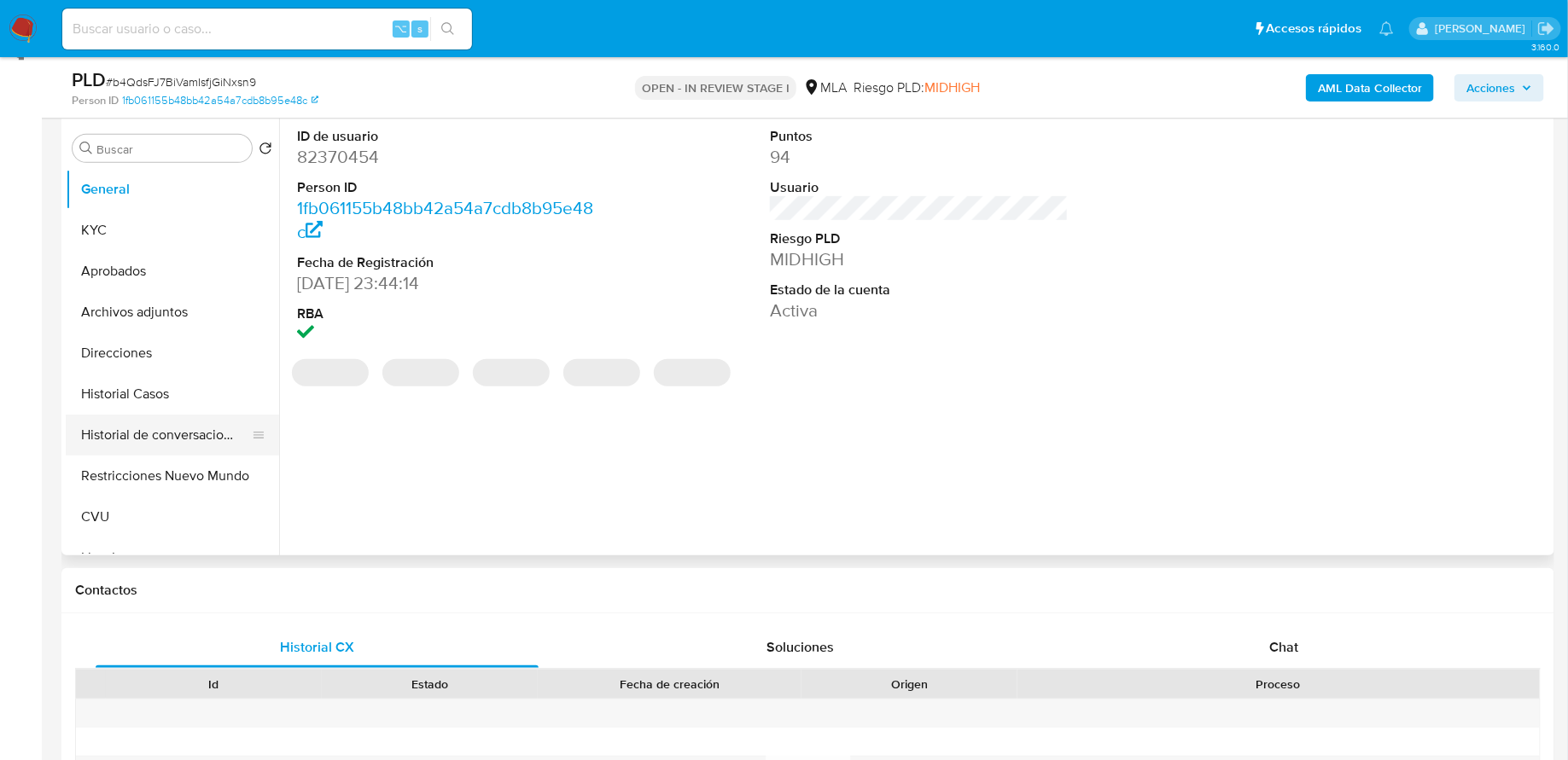
click at [148, 437] on button "Historial de conversaciones" at bounding box center [166, 435] width 200 height 41
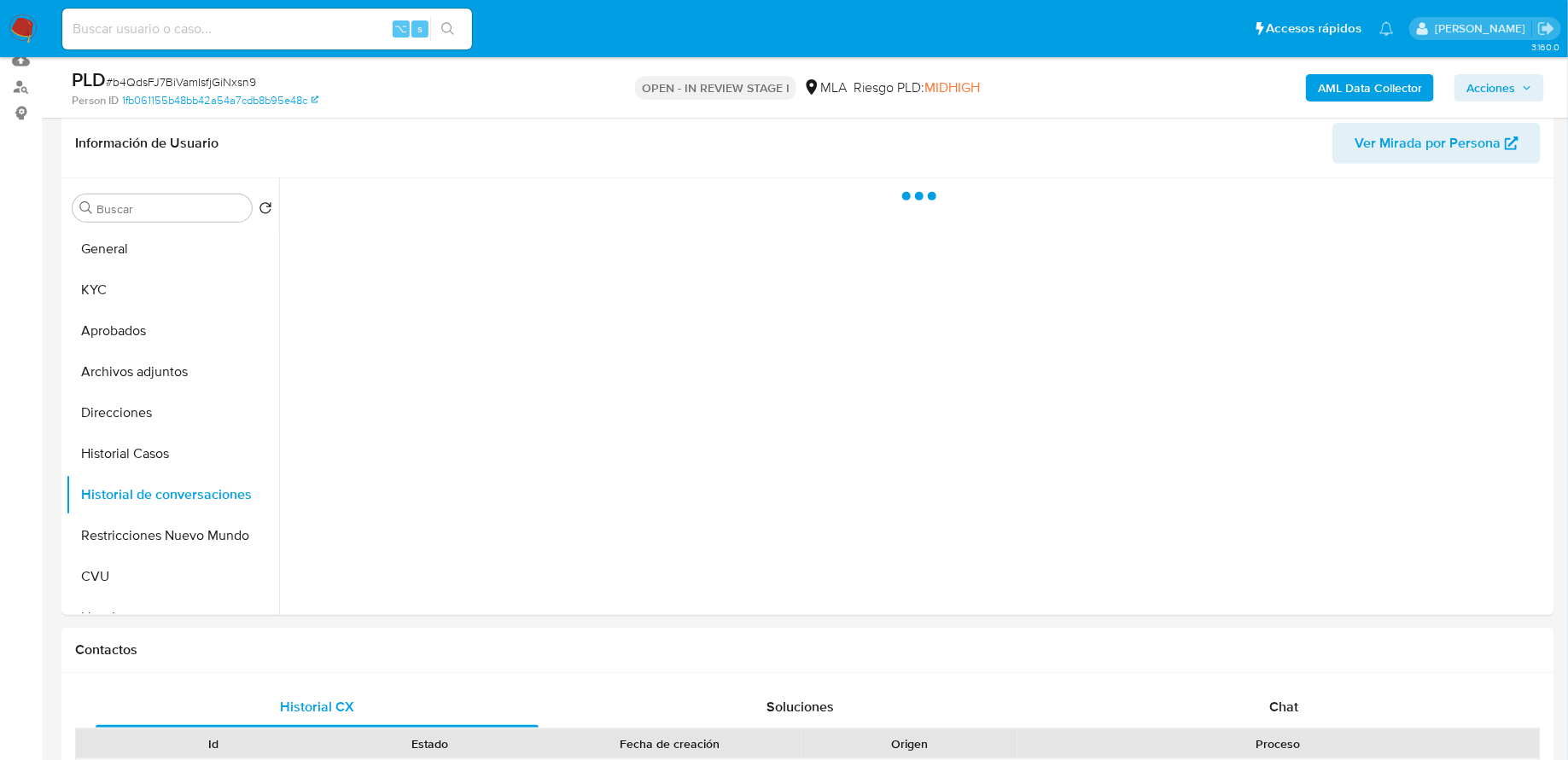
scroll to position [188, 0]
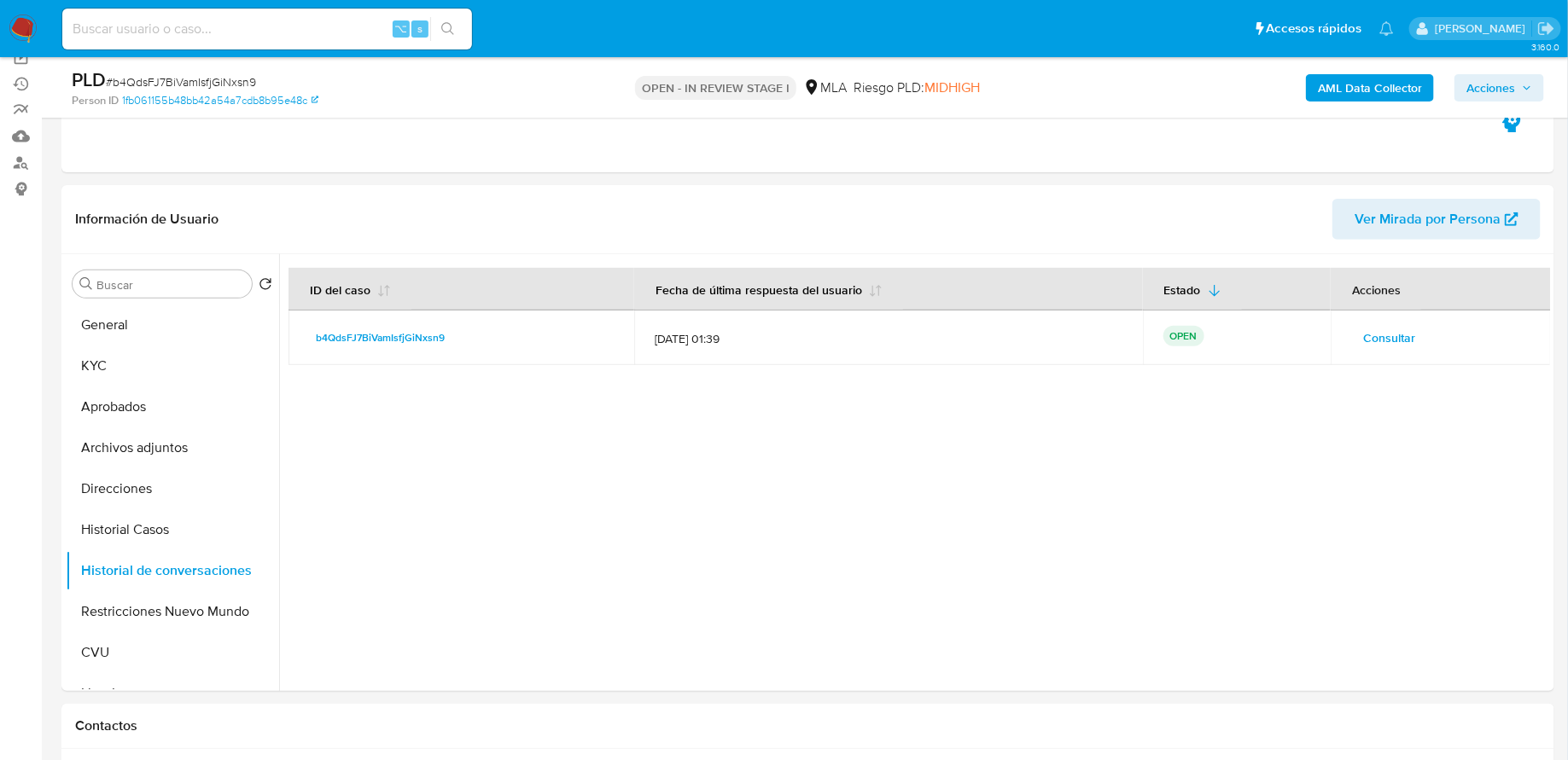
click at [1371, 332] on span "Consultar" at bounding box center [1389, 337] width 52 height 24
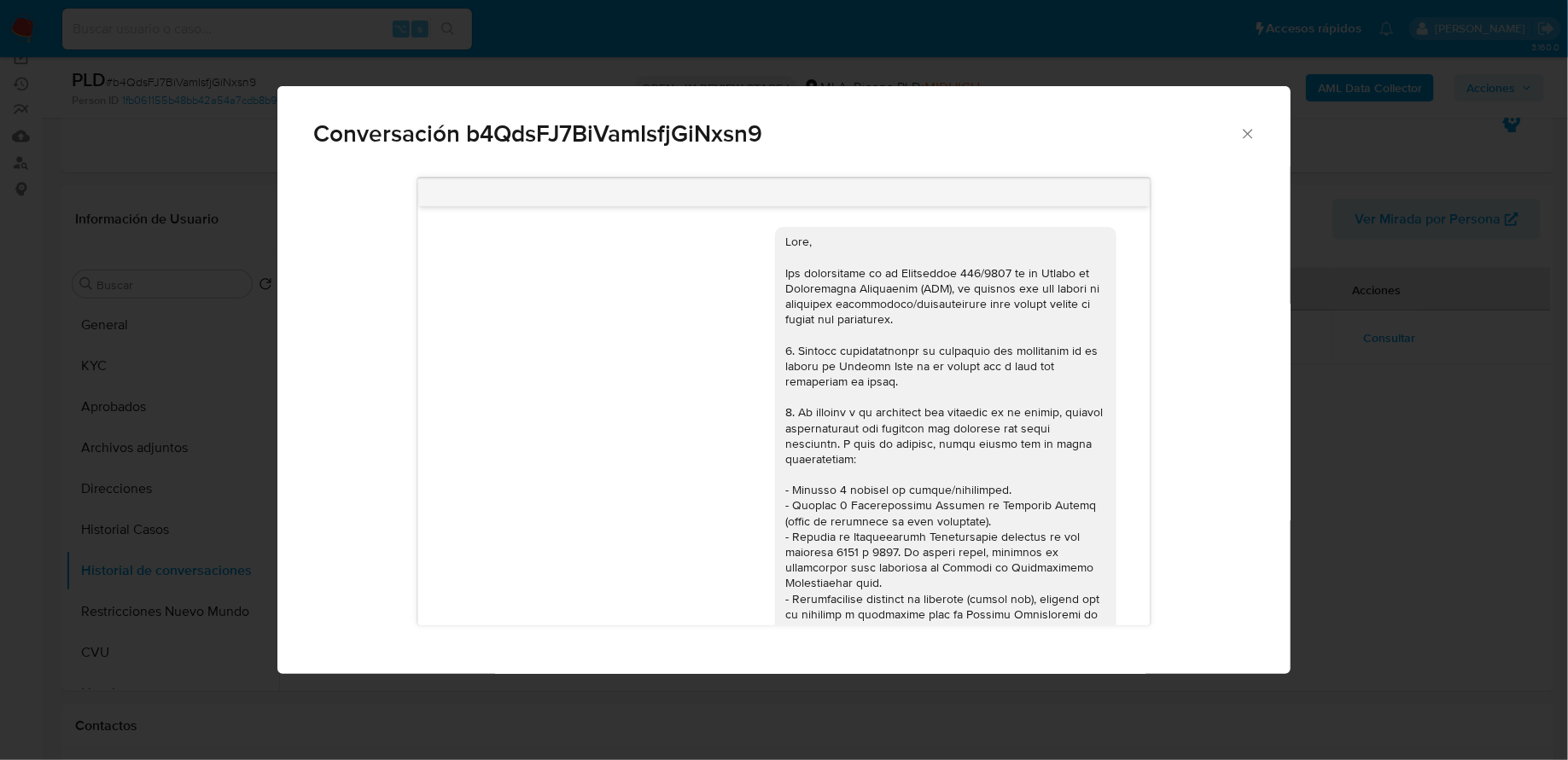
scroll to position [1505, 0]
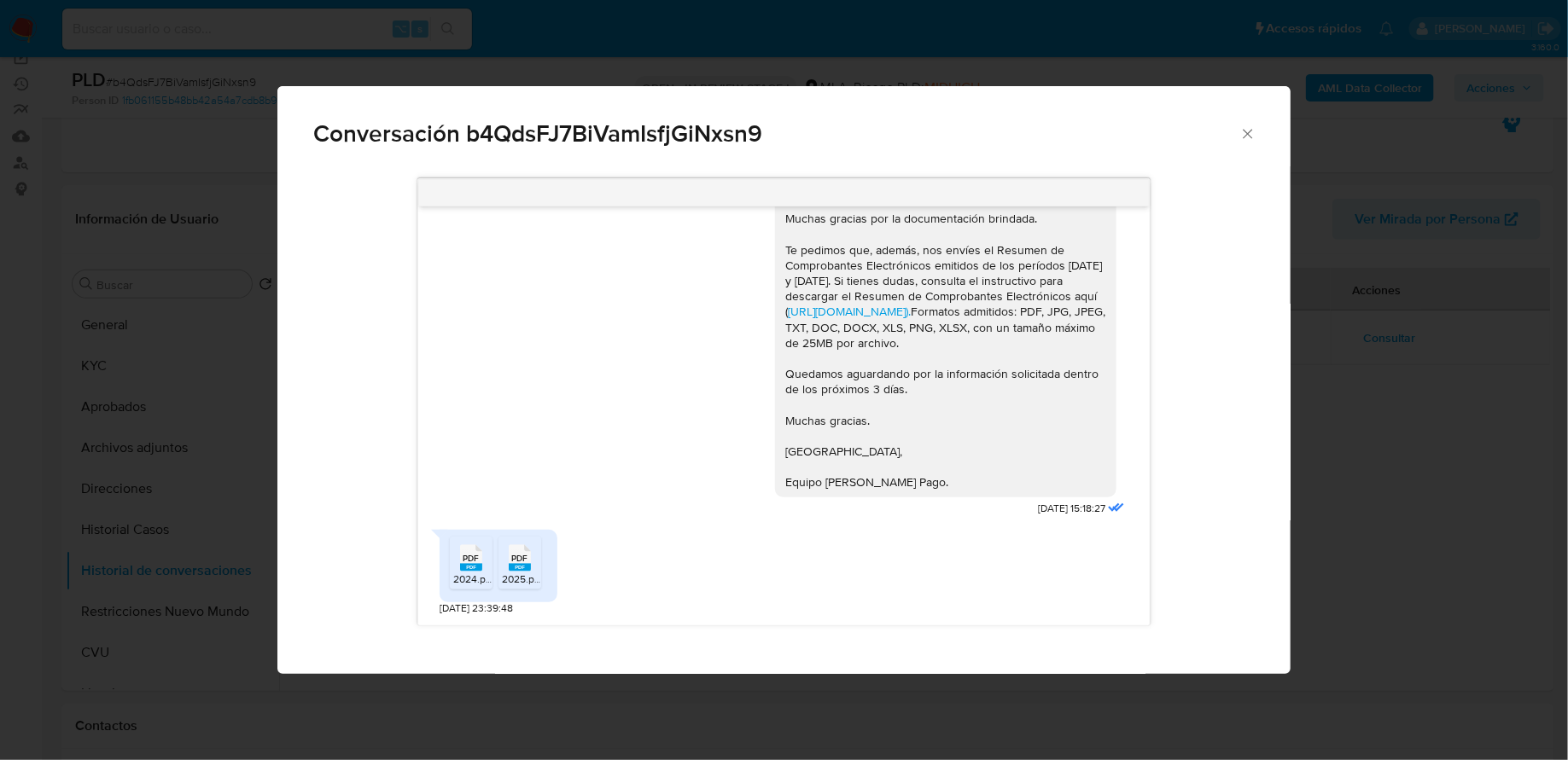
click at [1233, 143] on span "Conversación b4QdsFJ7BiVamIsfjGiNxsn9" at bounding box center [776, 134] width 926 height 24
click at [1245, 90] on div "Conversación b4QdsFJ7BiVamIsfjGiNxsn9" at bounding box center [783, 127] width 1012 height 81
click at [1245, 143] on div "Conversación b4QdsFJ7BiVamIsfjGiNxsn9" at bounding box center [783, 127] width 1012 height 81
click at [1245, 143] on icon "Cerrar" at bounding box center [1247, 134] width 17 height 17
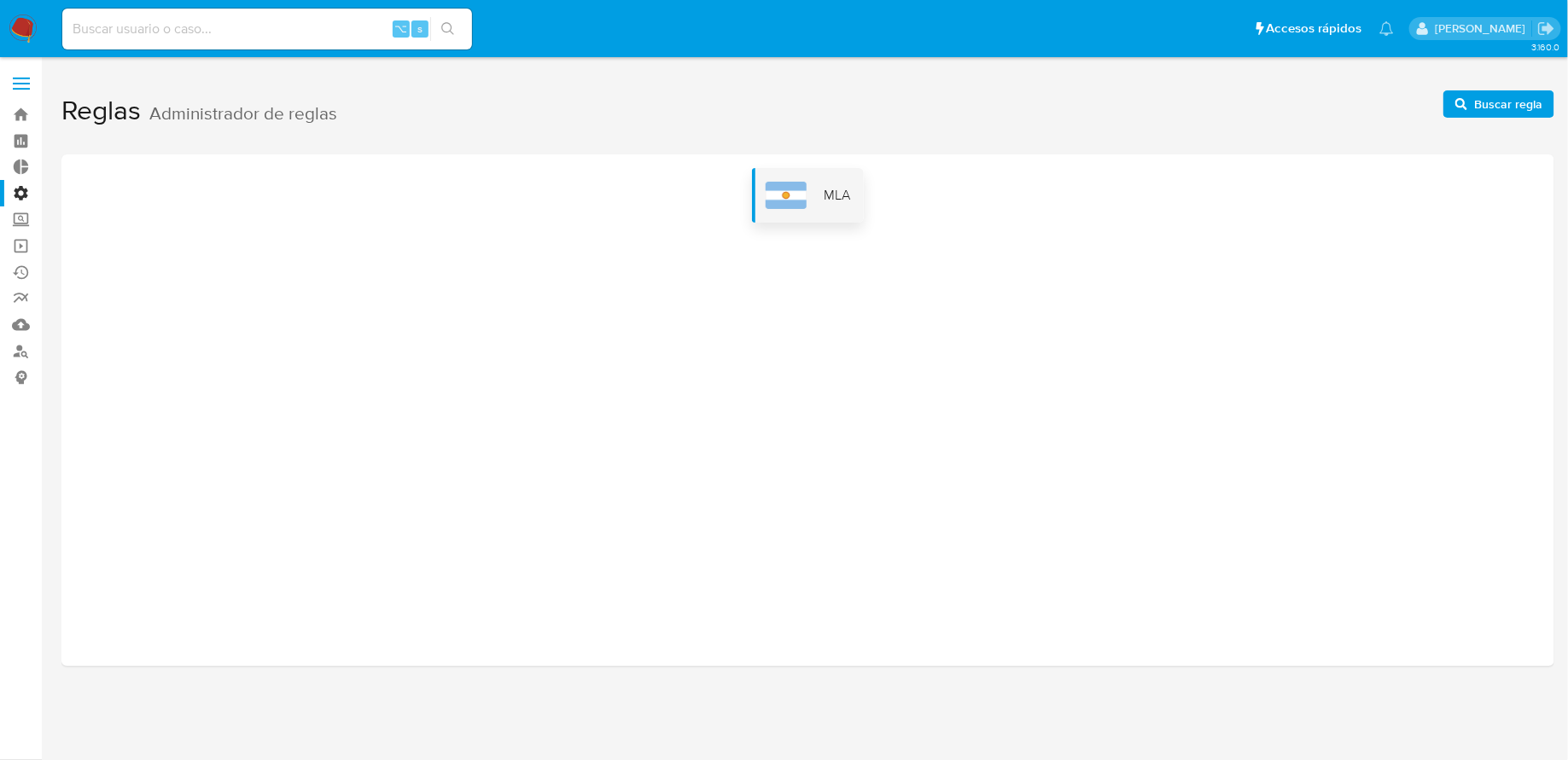
click at [765, 185] on img at bounding box center [786, 195] width 41 height 28
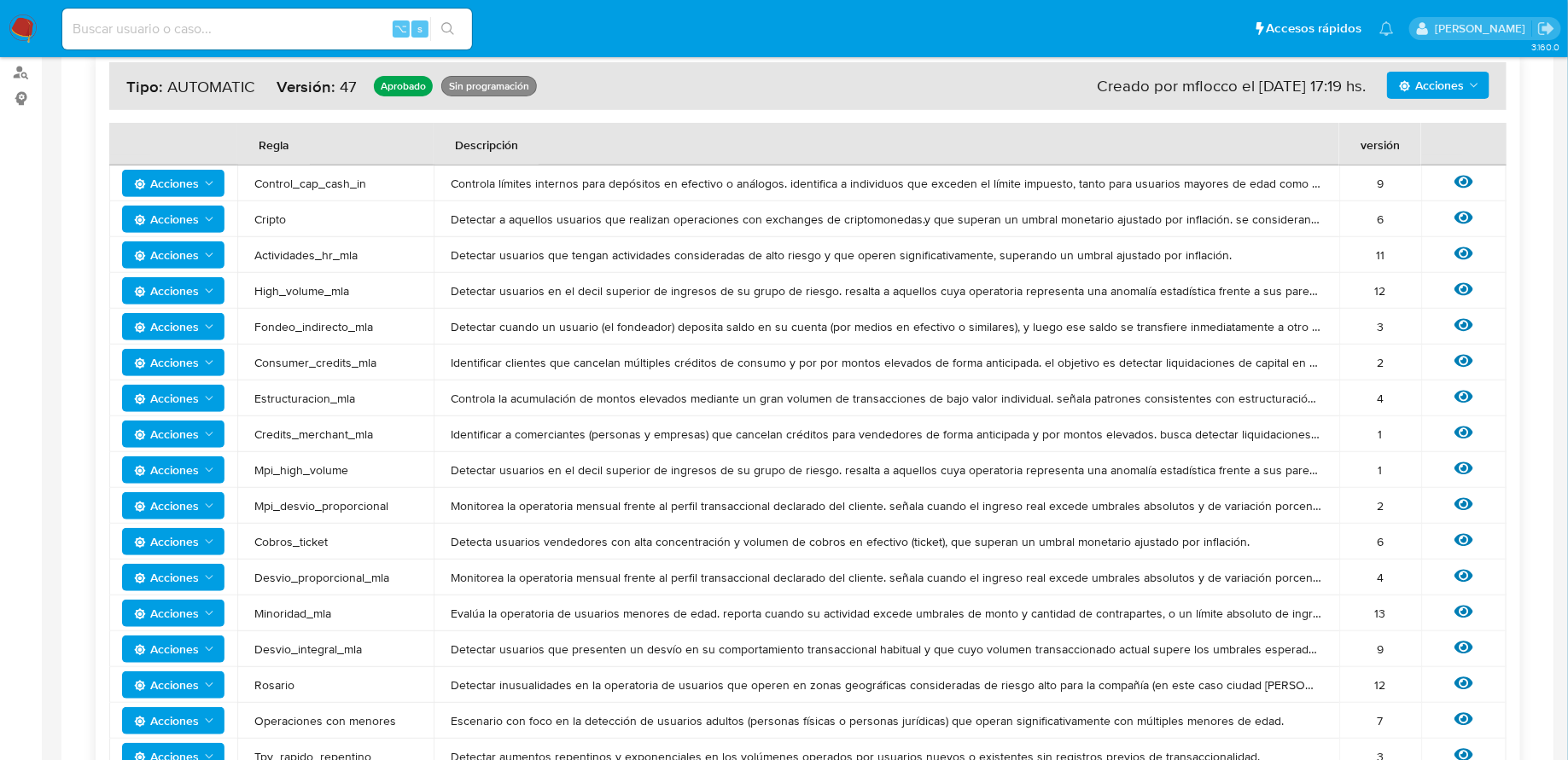
scroll to position [247, 0]
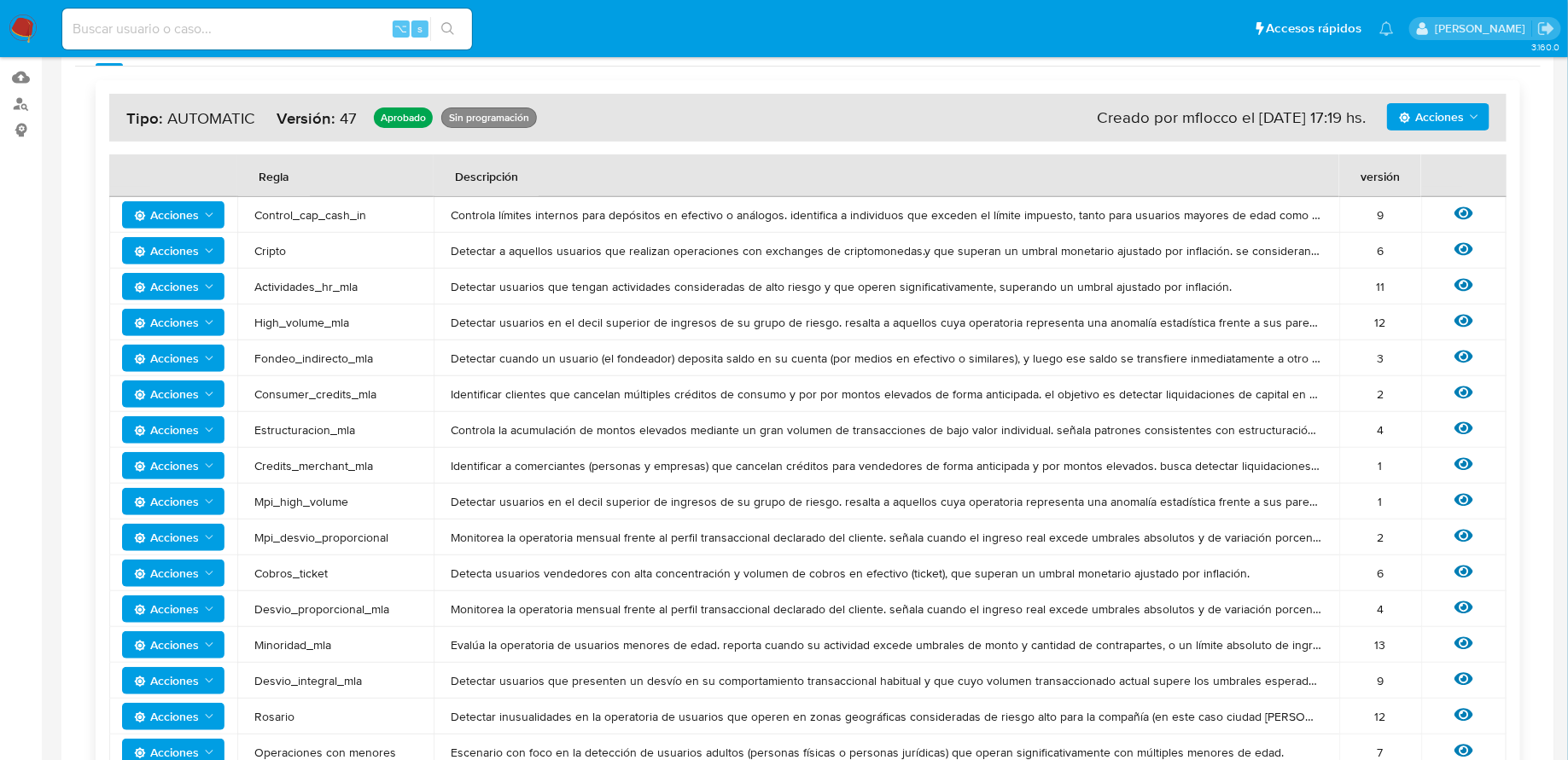
drag, startPoint x: 290, startPoint y: 211, endPoint x: 373, endPoint y: 211, distance: 83.0
click at [344, 211] on span "Control_cap_cash_in" at bounding box center [335, 214] width 162 height 15
drag, startPoint x: 268, startPoint y: 240, endPoint x: 316, endPoint y: 240, distance: 48.0
click at [293, 240] on td "Cripto" at bounding box center [335, 251] width 196 height 36
drag, startPoint x: 267, startPoint y: 293, endPoint x: 365, endPoint y: 293, distance: 98.0
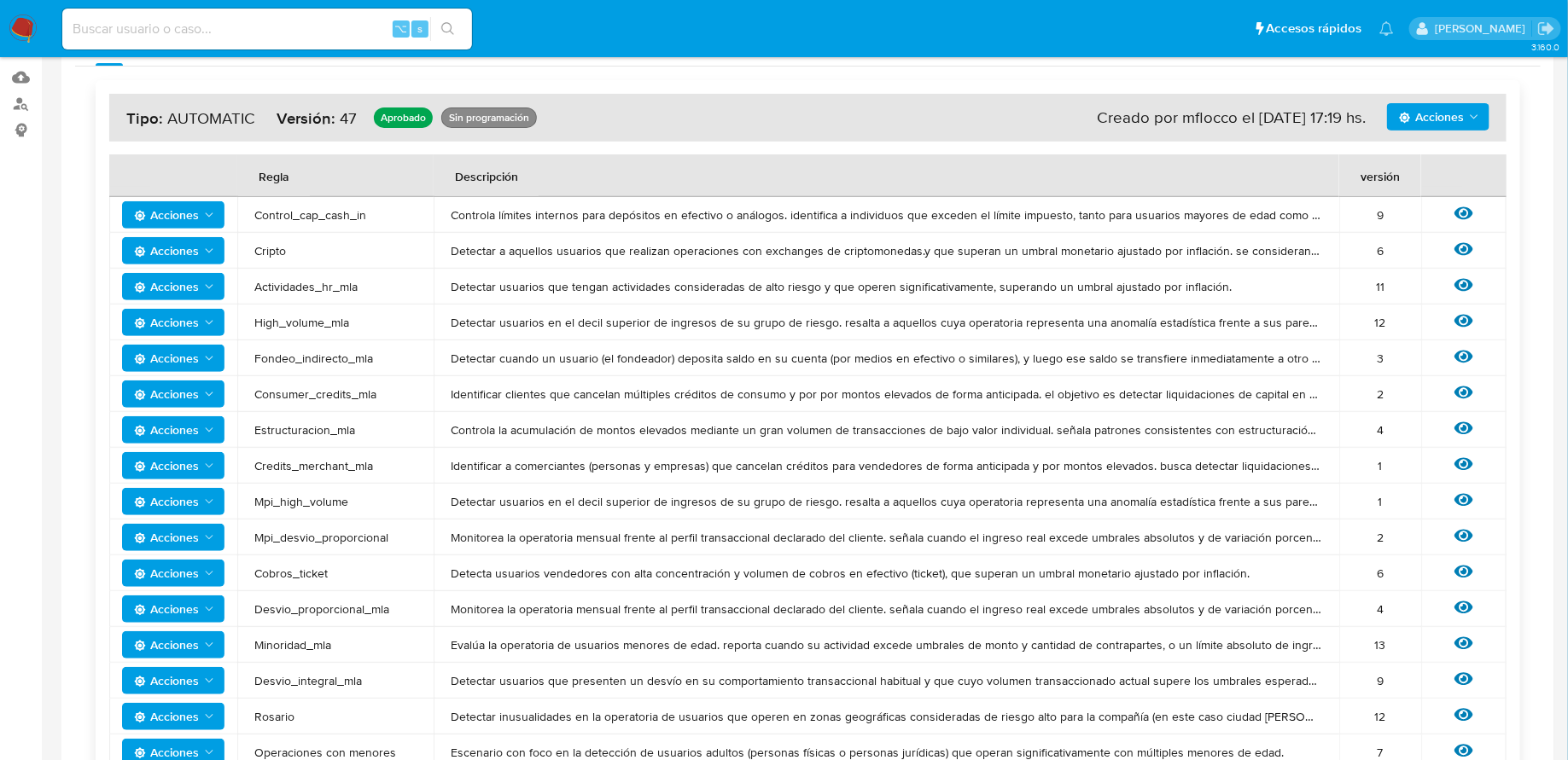
click at [336, 293] on span "Actividades_hr_mla" at bounding box center [335, 286] width 162 height 15
drag, startPoint x: 281, startPoint y: 324, endPoint x: 374, endPoint y: 324, distance: 93.0
click at [367, 324] on span "High_volume_mla" at bounding box center [335, 322] width 162 height 15
drag, startPoint x: 297, startPoint y: 351, endPoint x: 403, endPoint y: 351, distance: 106.0
click at [401, 351] on span "Fondeo_indirecto_mla" at bounding box center [335, 358] width 162 height 15
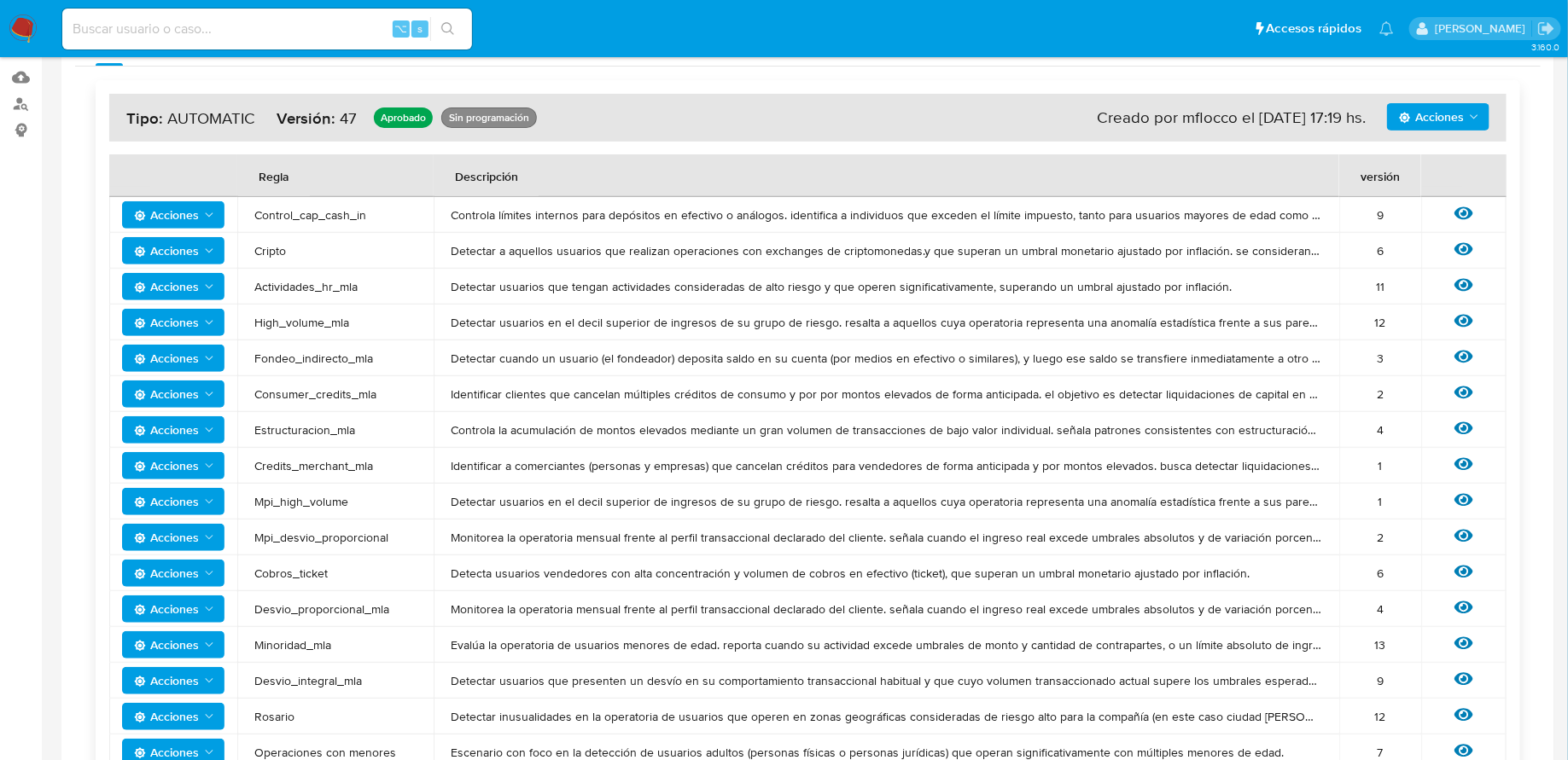
drag, startPoint x: 301, startPoint y: 394, endPoint x: 377, endPoint y: 394, distance: 76.0
click at [348, 394] on span "Consumer_credits_mla" at bounding box center [335, 393] width 162 height 15
drag, startPoint x: 308, startPoint y: 425, endPoint x: 354, endPoint y: 425, distance: 46.0
click at [345, 425] on span "Estructuracion_mla" at bounding box center [335, 430] width 162 height 15
drag, startPoint x: 267, startPoint y: 467, endPoint x: 342, endPoint y: 467, distance: 75.0
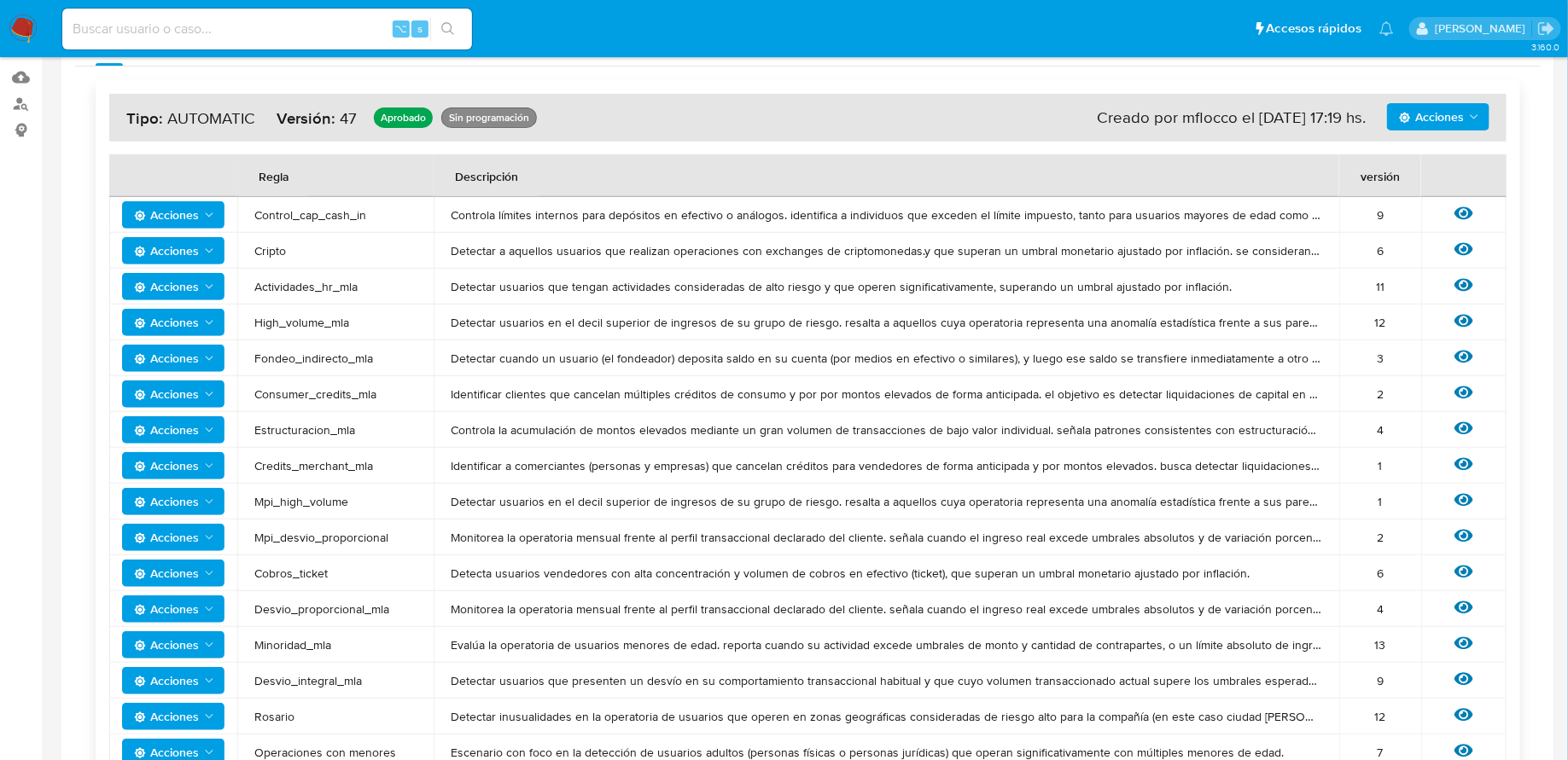
click at [316, 467] on span "Credits_merchant_mla" at bounding box center [335, 466] width 162 height 15
drag, startPoint x: 290, startPoint y: 497, endPoint x: 330, endPoint y: 497, distance: 40.0
click at [320, 497] on span "Mpi_high_volume" at bounding box center [335, 501] width 162 height 15
drag, startPoint x: 272, startPoint y: 537, endPoint x: 338, endPoint y: 537, distance: 66.0
click at [321, 537] on span "Mpi_desvio_proporcional" at bounding box center [335, 537] width 162 height 15
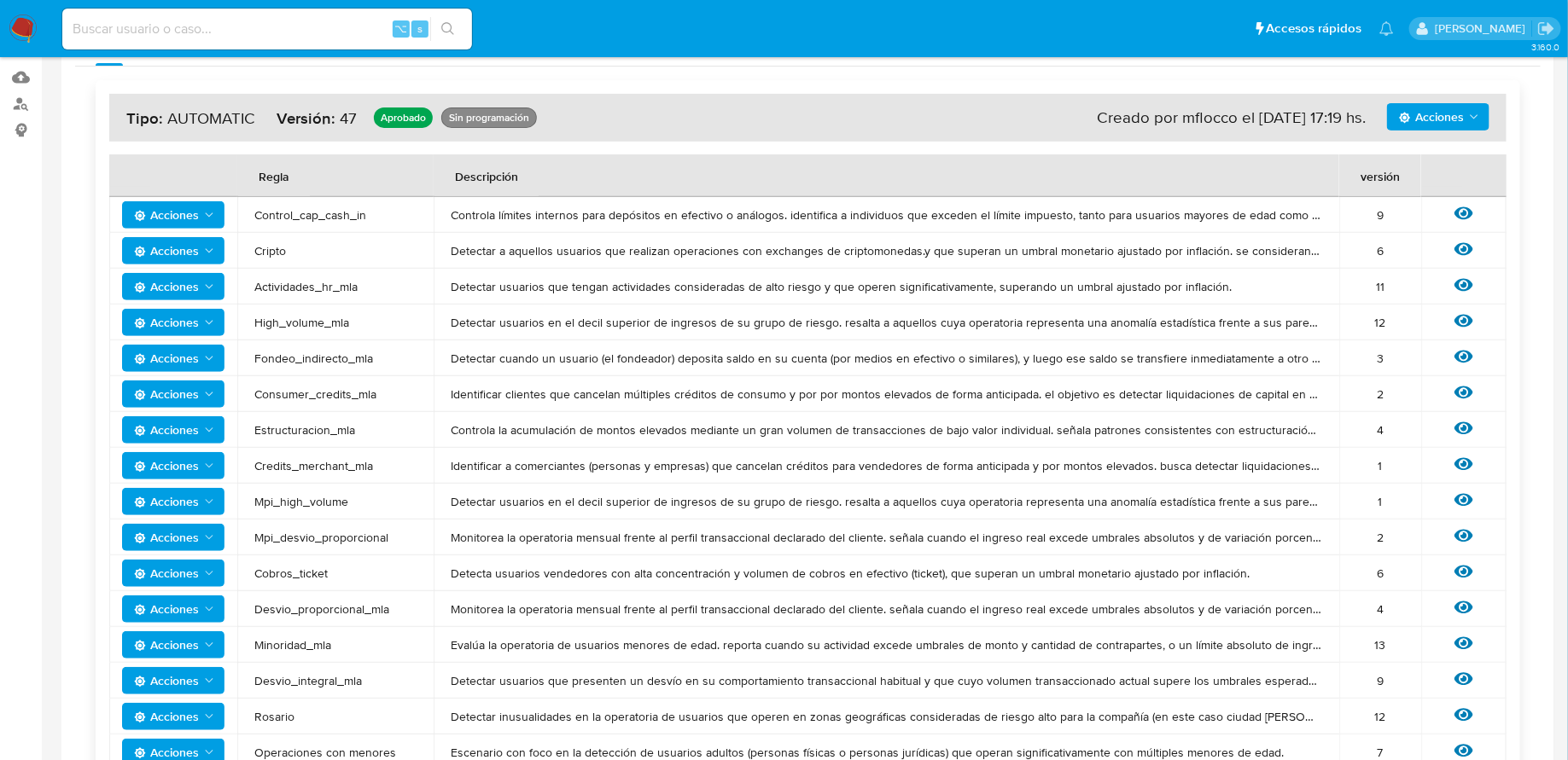
drag, startPoint x: 265, startPoint y: 569, endPoint x: 317, endPoint y: 569, distance: 52.0
click at [312, 569] on span "Cobros_ticket" at bounding box center [335, 573] width 162 height 15
drag, startPoint x: 279, startPoint y: 606, endPoint x: 331, endPoint y: 606, distance: 52.0
click at [331, 606] on span "Desvio_proporcional_mla" at bounding box center [335, 608] width 162 height 15
drag, startPoint x: 268, startPoint y: 642, endPoint x: 316, endPoint y: 642, distance: 48.0
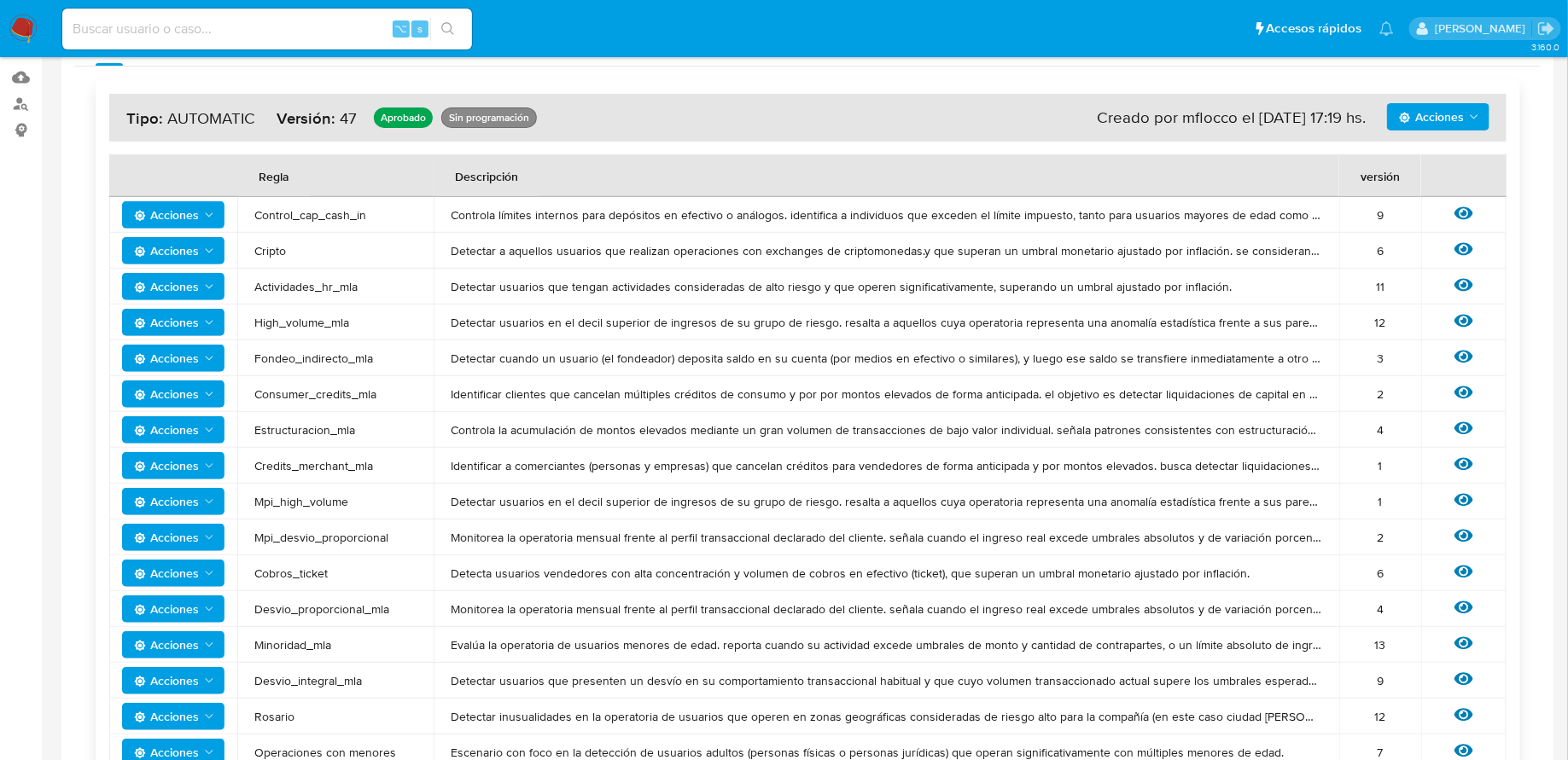
click at [313, 642] on span "Minoridad_mla" at bounding box center [335, 645] width 162 height 15
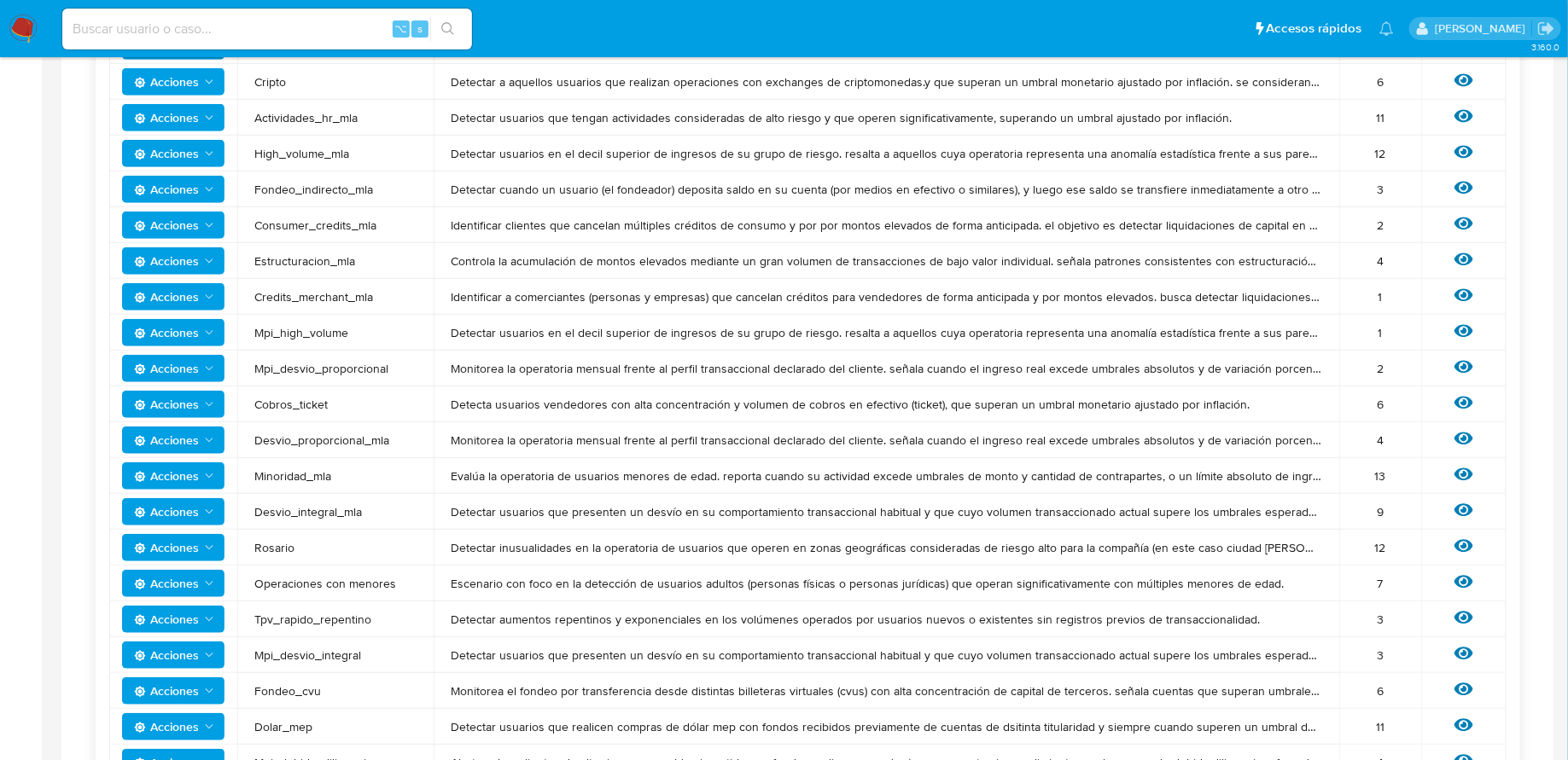
scroll to position [480, 0]
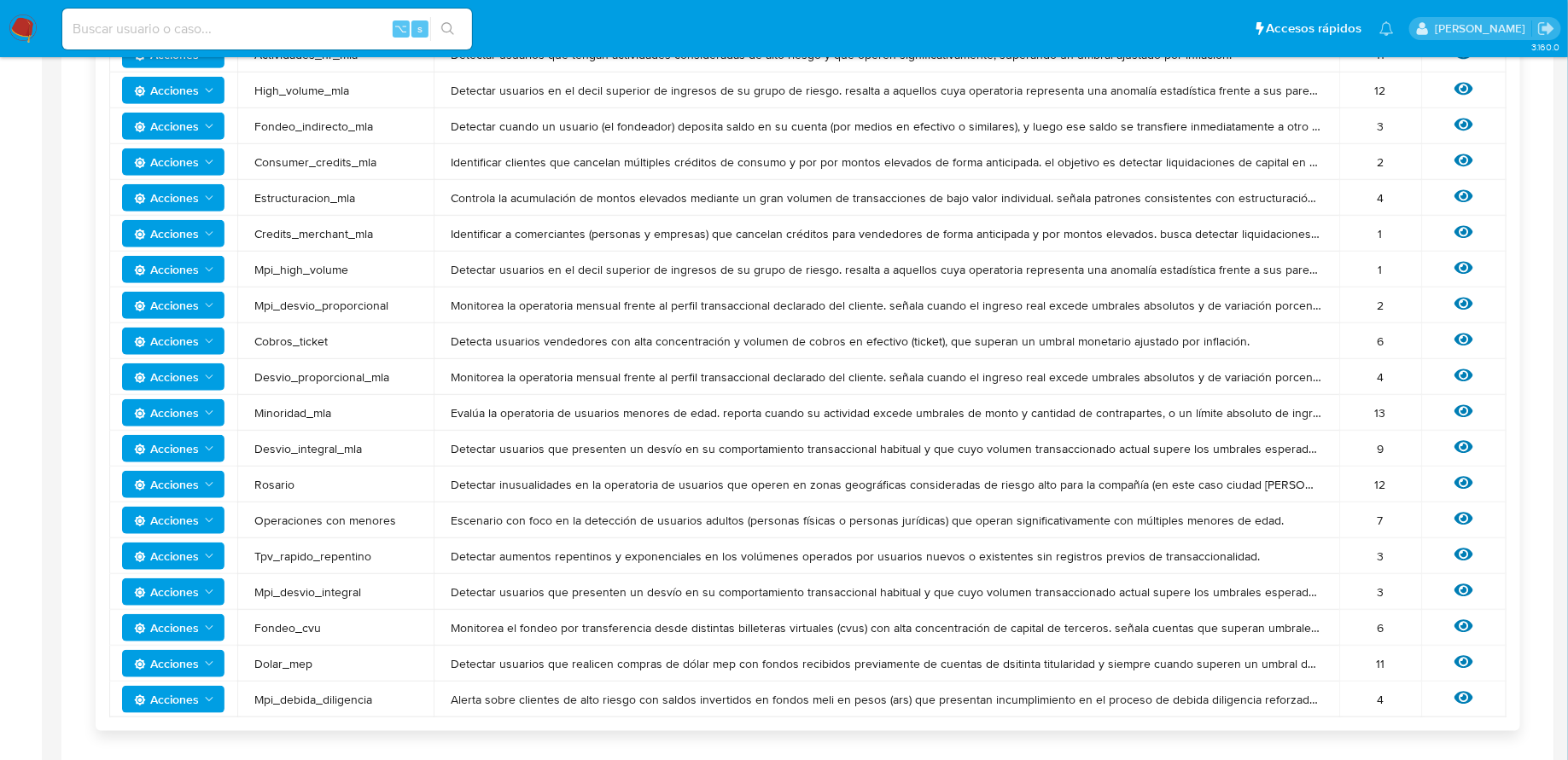
drag, startPoint x: 289, startPoint y: 447, endPoint x: 370, endPoint y: 447, distance: 81.0
click at [367, 447] on span "Desvio_integral_mla" at bounding box center [335, 449] width 162 height 15
drag, startPoint x: 275, startPoint y: 481, endPoint x: 355, endPoint y: 481, distance: 80.0
click at [343, 481] on span "Rosario" at bounding box center [335, 484] width 162 height 15
drag, startPoint x: 285, startPoint y: 509, endPoint x: 423, endPoint y: 529, distance: 139.4
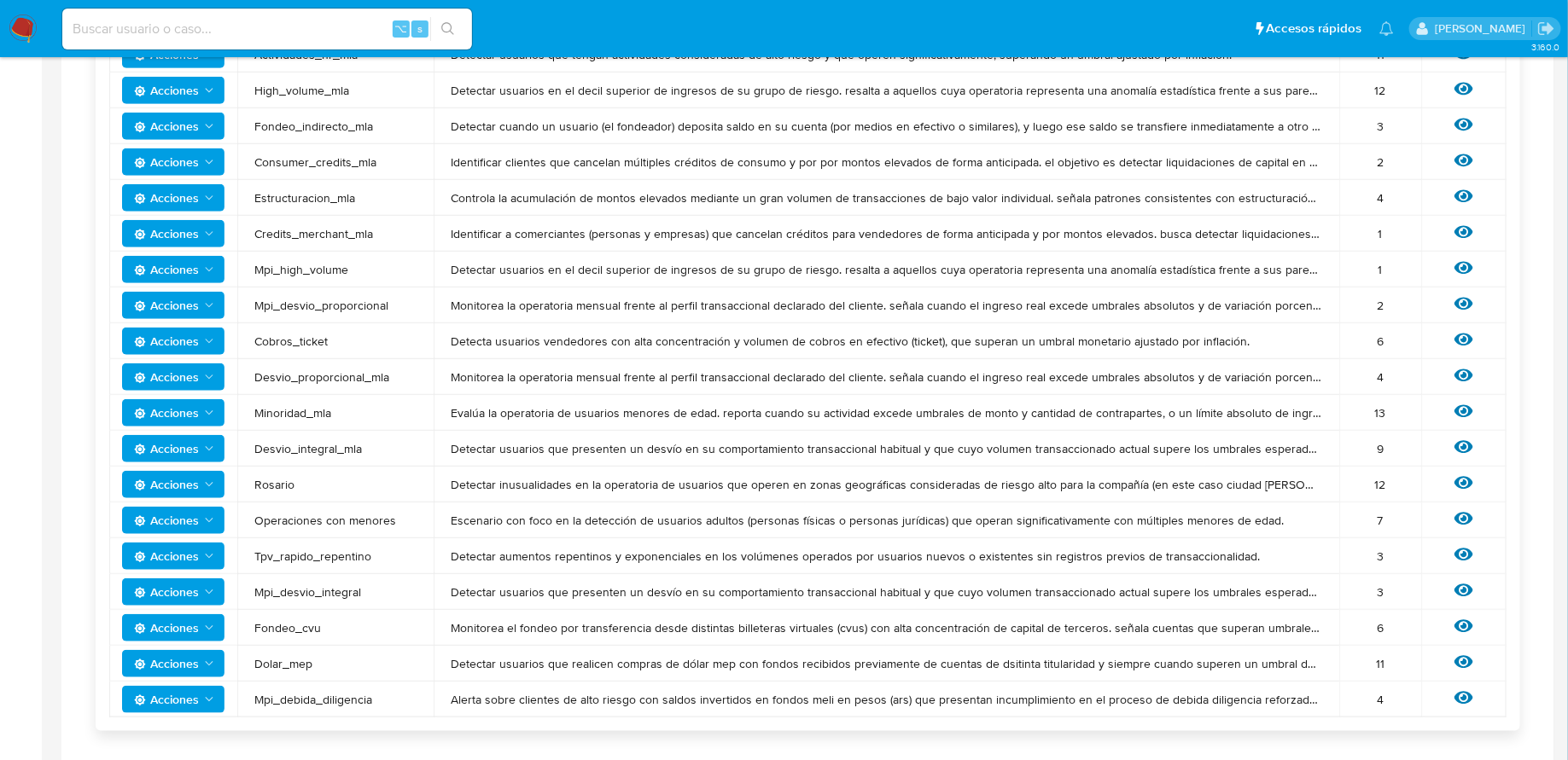
click at [423, 530] on td "Operaciones con menores" at bounding box center [335, 521] width 196 height 36
drag, startPoint x: 271, startPoint y: 566, endPoint x: 378, endPoint y: 566, distance: 107.0
click at [378, 566] on td "Tpv_rapido_repentino" at bounding box center [335, 557] width 196 height 36
drag, startPoint x: 326, startPoint y: 600, endPoint x: 363, endPoint y: 600, distance: 37.0
click at [363, 600] on td "Mpi_desvio_integral" at bounding box center [335, 592] width 196 height 36
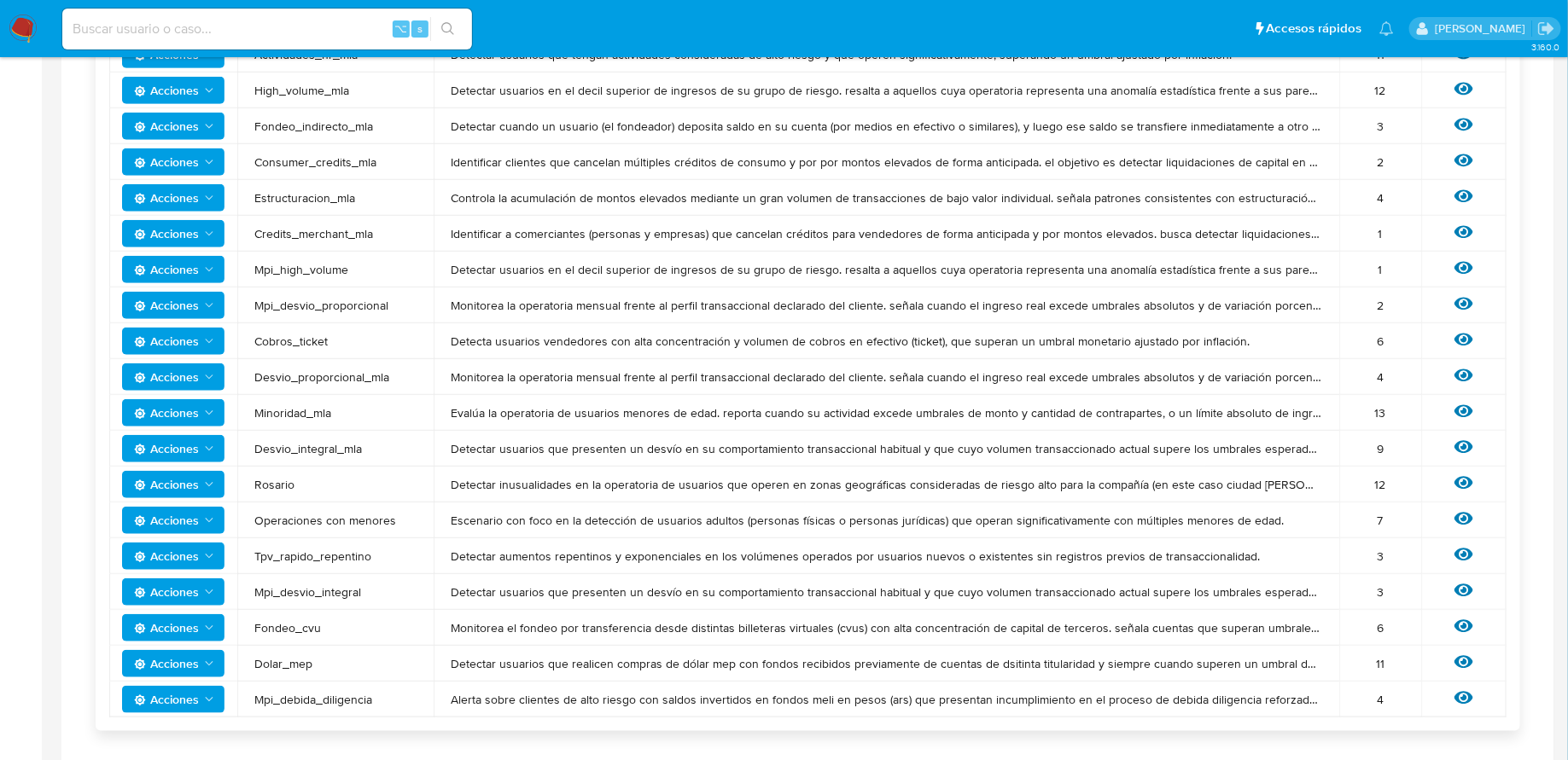
scroll to position [858, 0]
